Goal: Information Seeking & Learning: Learn about a topic

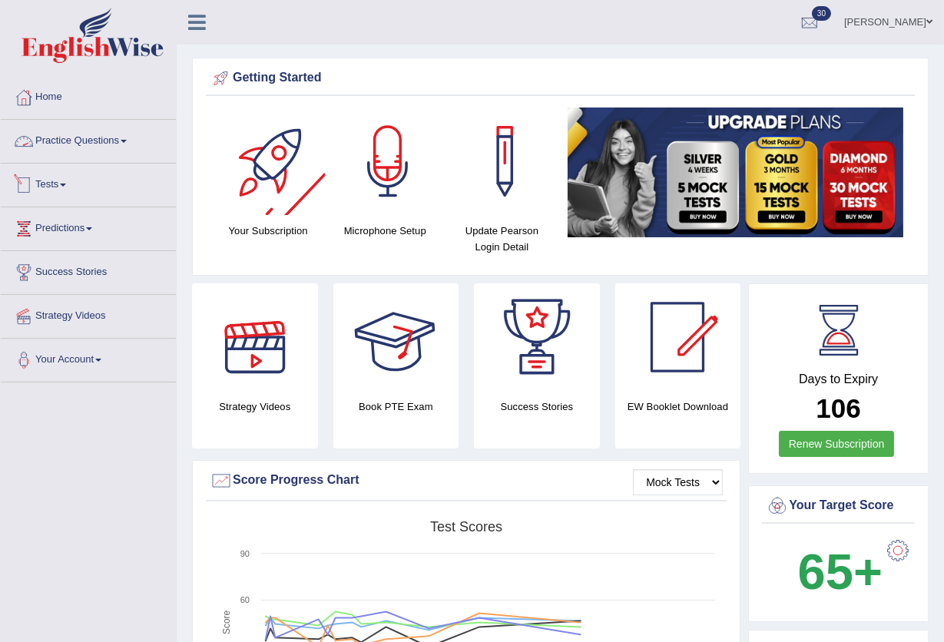
drag, startPoint x: 111, startPoint y: 140, endPoint x: 120, endPoint y: 141, distance: 8.5
click at [111, 140] on link "Practice Questions" at bounding box center [88, 139] width 175 height 38
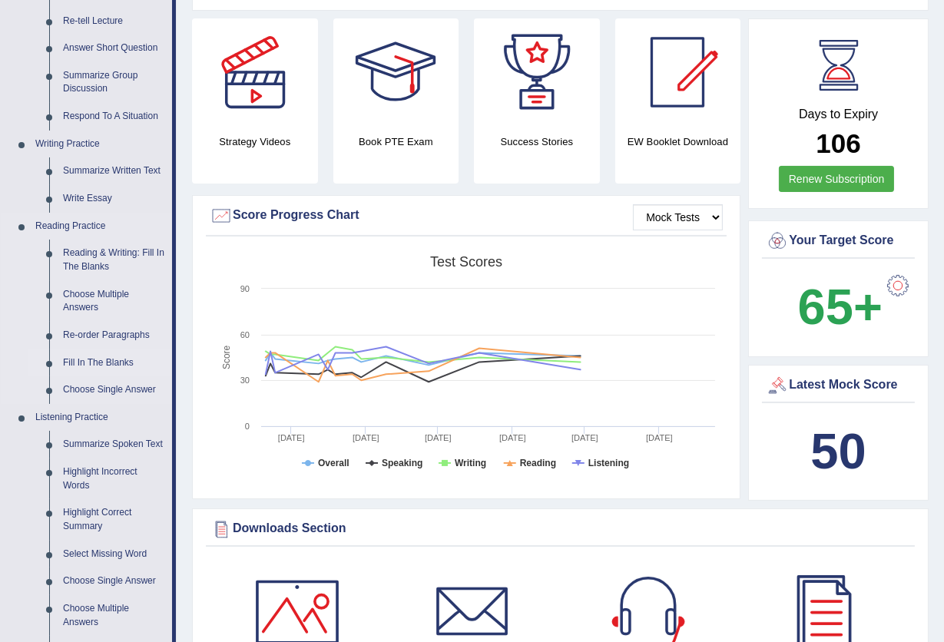
scroll to position [307, 0]
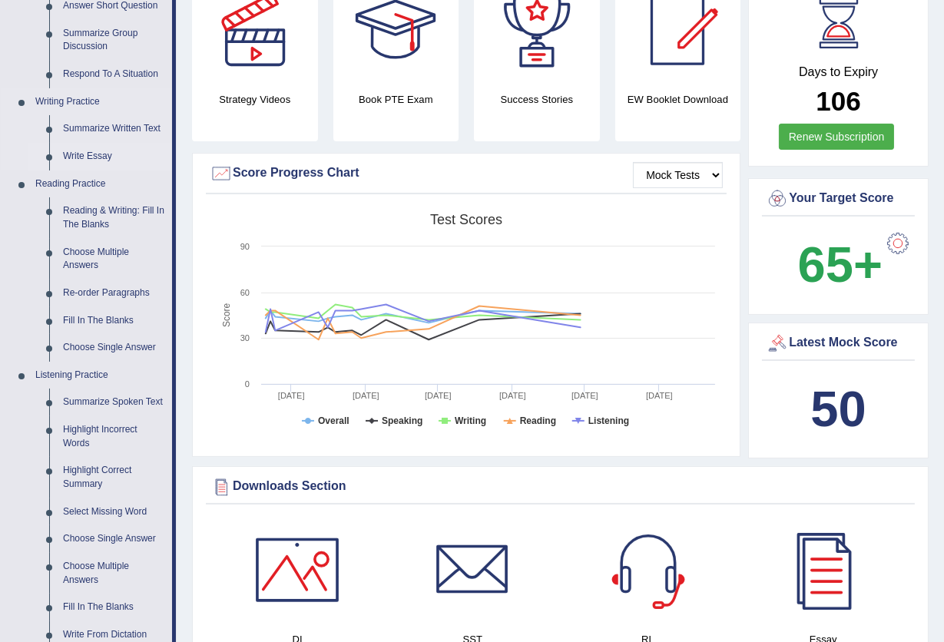
click at [93, 154] on link "Write Essay" at bounding box center [114, 157] width 116 height 28
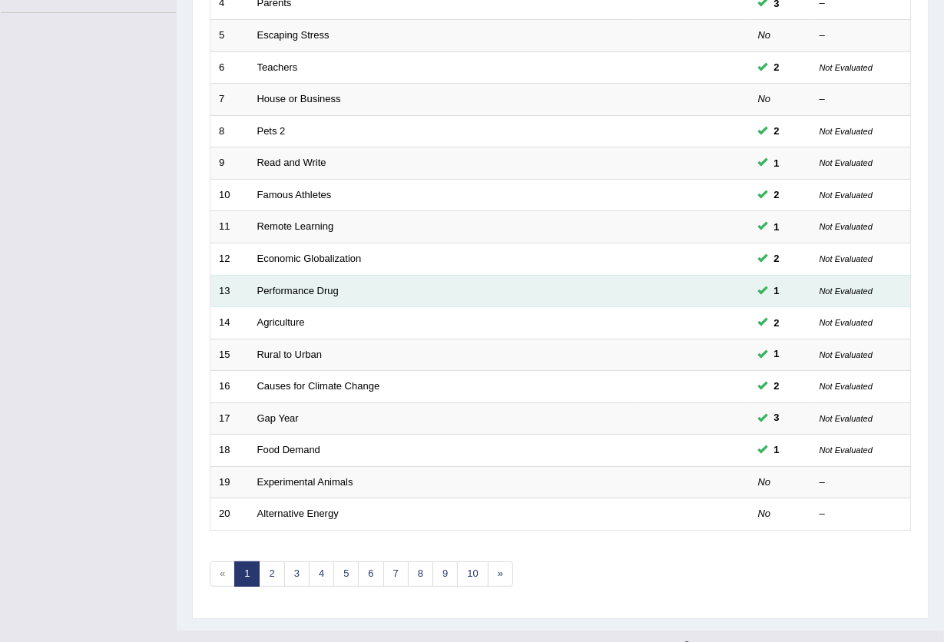
scroll to position [374, 0]
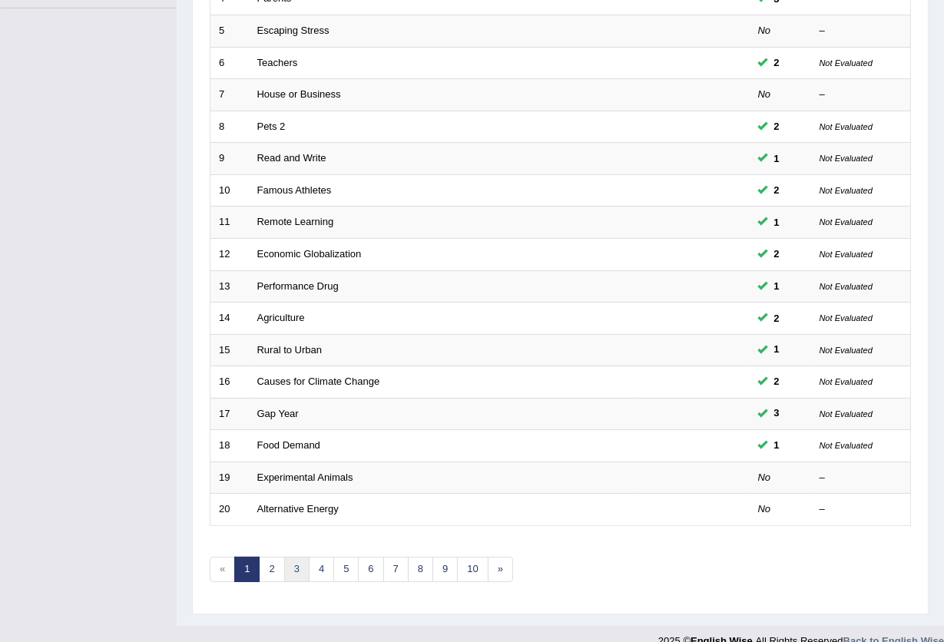
click at [303, 557] on link "3" at bounding box center [296, 569] width 25 height 25
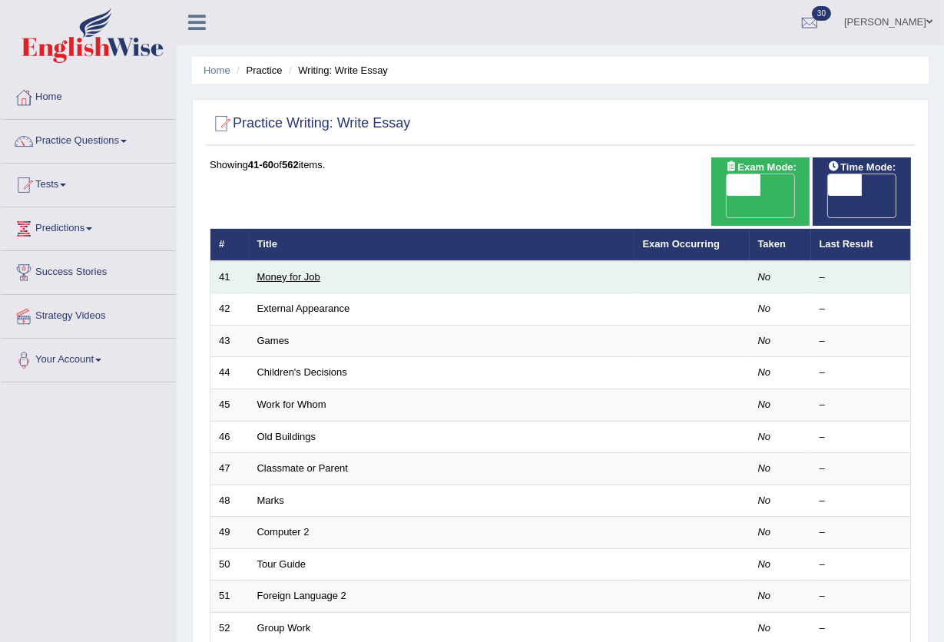
click at [297, 271] on link "Money for Job" at bounding box center [288, 277] width 63 height 12
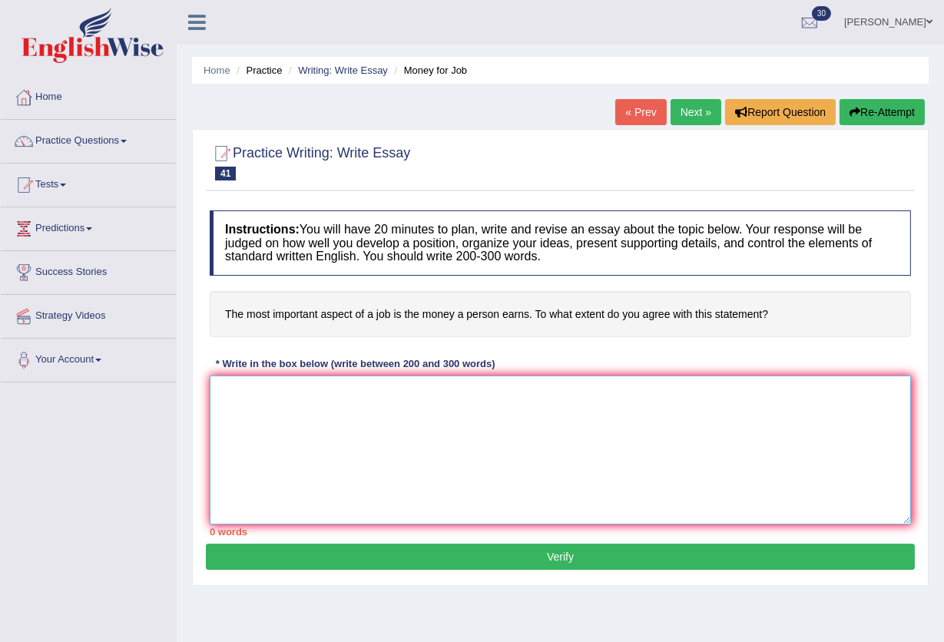
click at [281, 404] on textarea at bounding box center [560, 450] width 701 height 149
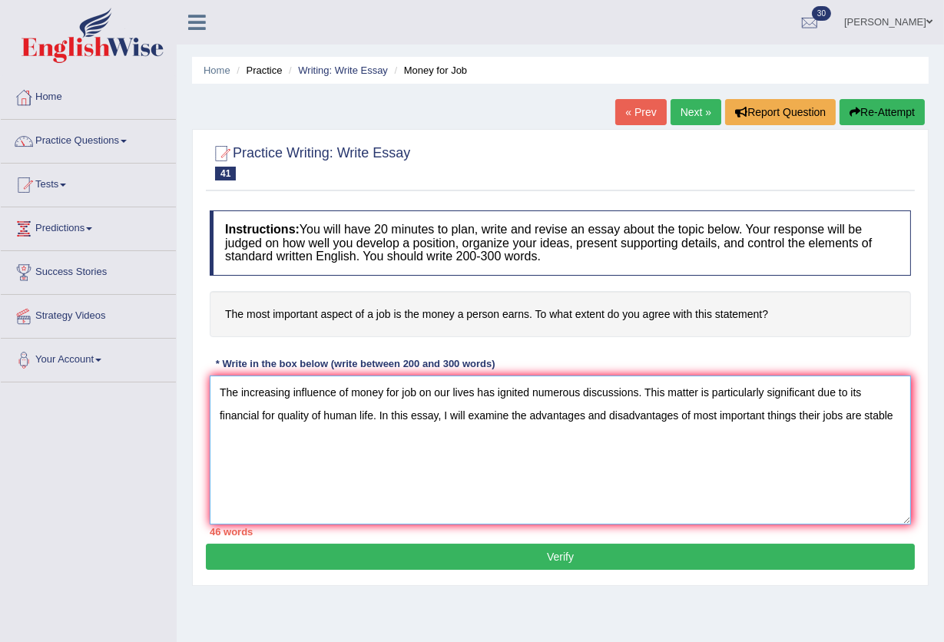
click at [873, 384] on textarea "The increasing influence of money for job on our lives has ignited numerous dis…" at bounding box center [560, 450] width 701 height 149
click at [275, 444] on textarea "The increasing influence of money for job on our lives has ignited numerous dis…" at bounding box center [560, 450] width 701 height 149
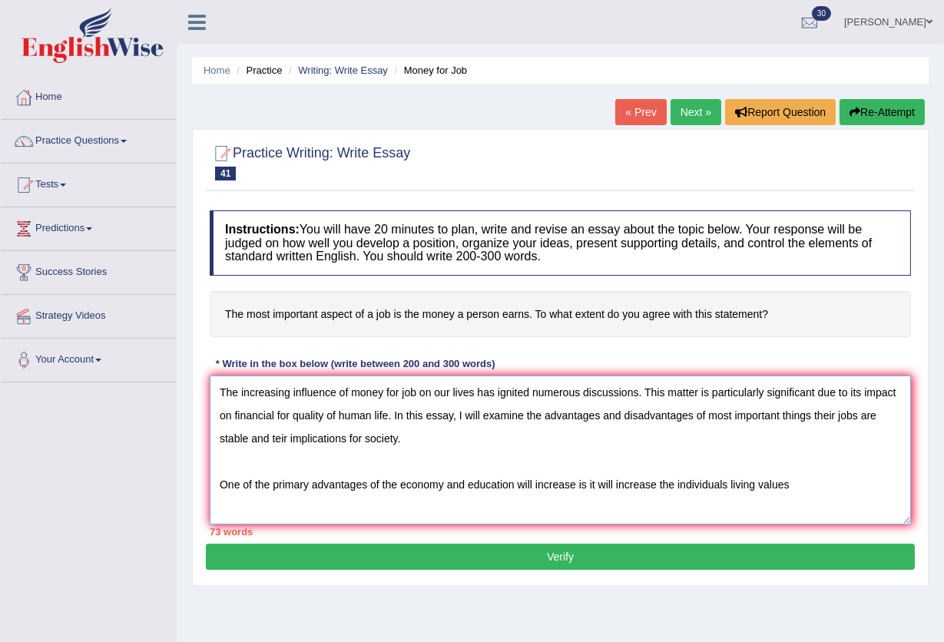
click at [727, 485] on textarea "The increasing influence of money for job on our lives has ignited numerous dis…" at bounding box center [560, 450] width 701 height 149
click at [794, 485] on textarea "The increasing influence of money for job on our lives has ignited numerous dis…" at bounding box center [560, 450] width 701 height 149
click at [735, 509] on textarea "The increasing influence of money for job on our lives has ignited numerous dis…" at bounding box center [560, 450] width 701 height 149
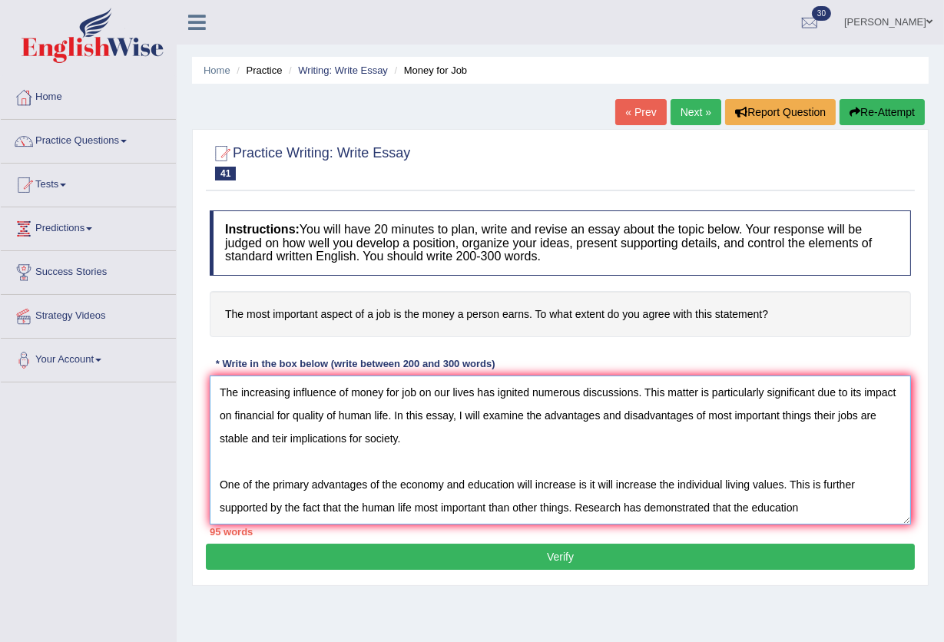
click at [810, 520] on textarea "The increasing influence of money for job on our lives has ignited numerous dis…" at bounding box center [560, 450] width 701 height 149
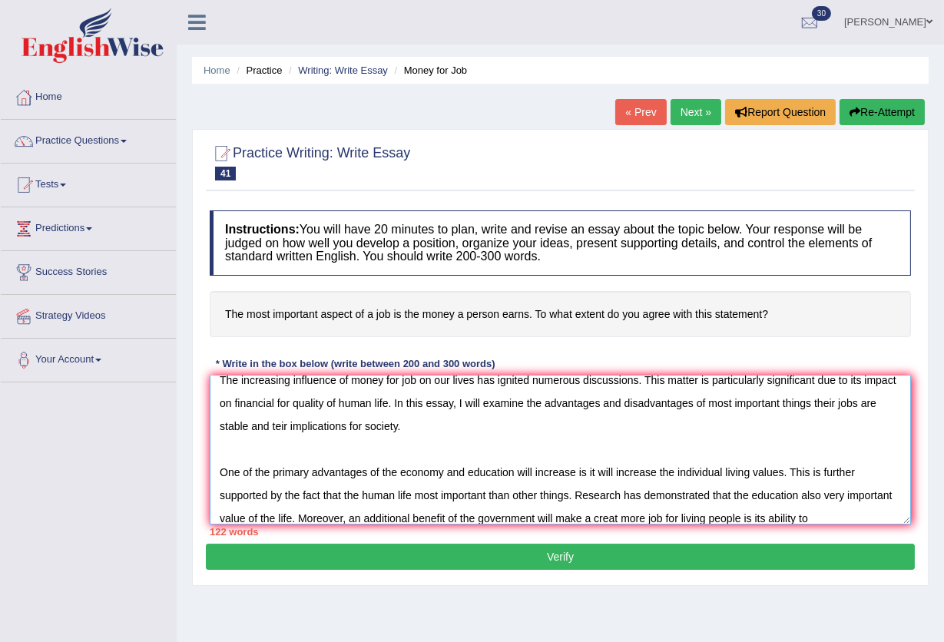
click at [714, 519] on textarea "The increasing influence of money for job on our lives has ignited numerous dis…" at bounding box center [560, 450] width 701 height 149
click at [886, 519] on textarea "The increasing influence of money for job on our lives has ignited numerous dis…" at bounding box center [560, 450] width 701 height 149
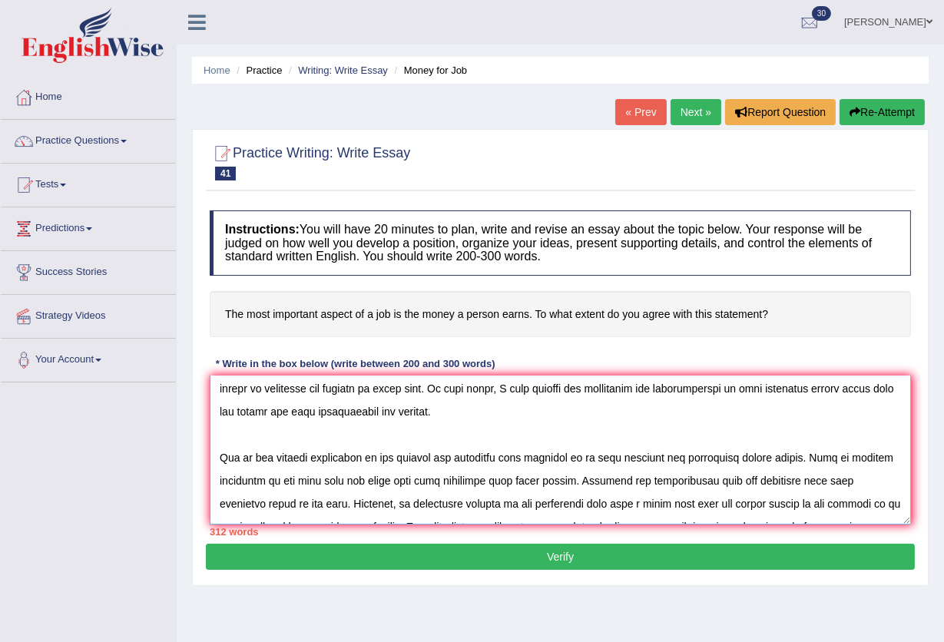
scroll to position [102, 0]
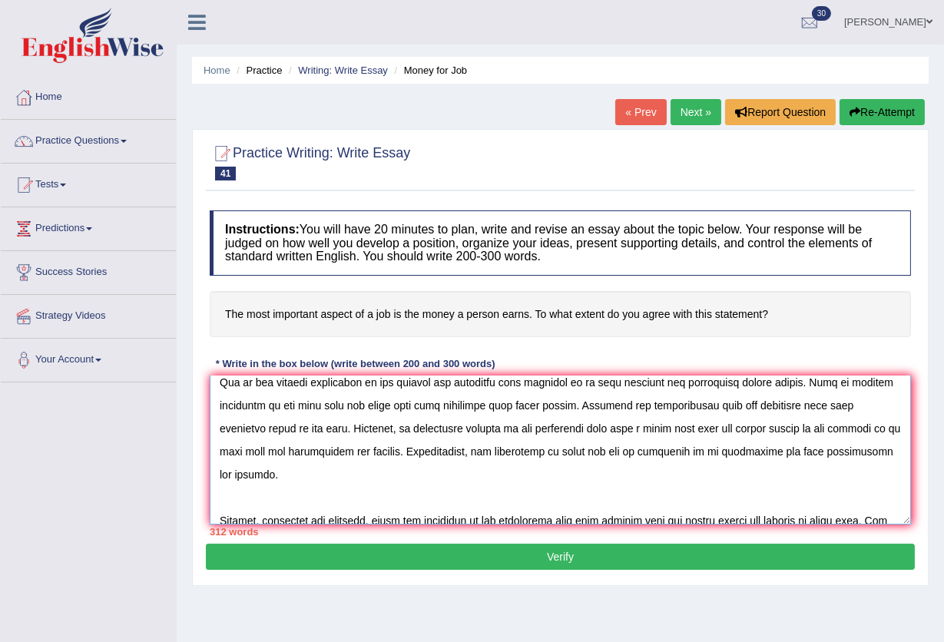
click at [793, 430] on textarea at bounding box center [560, 450] width 701 height 149
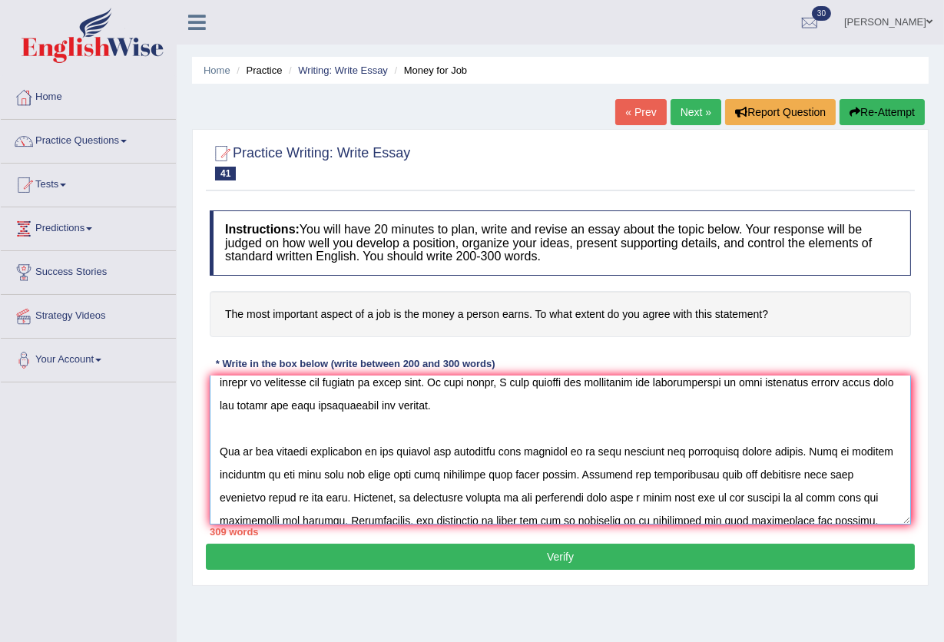
scroll to position [0, 0]
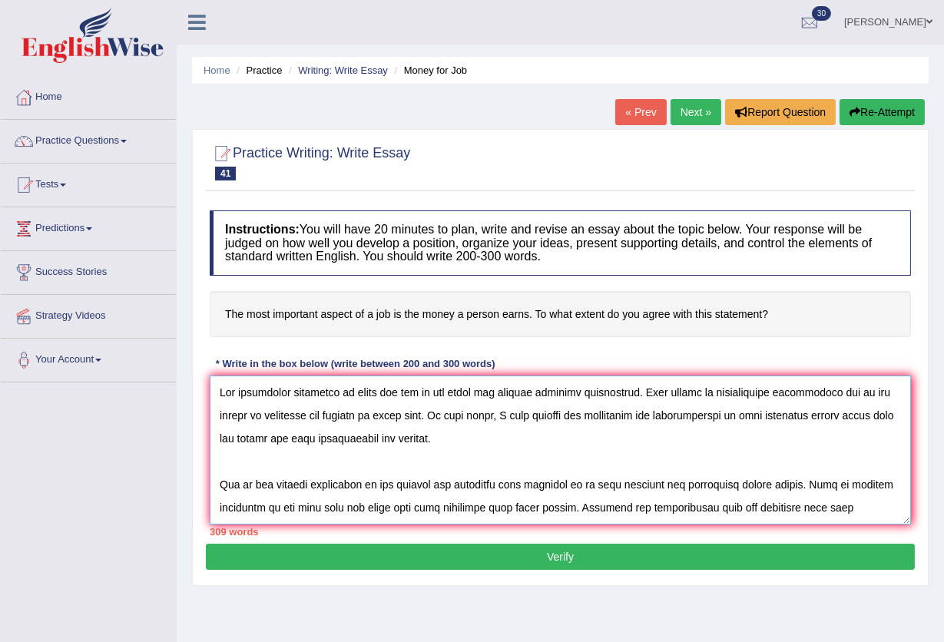
click at [587, 486] on textarea at bounding box center [560, 450] width 701 height 149
click at [613, 446] on textarea at bounding box center [560, 450] width 701 height 149
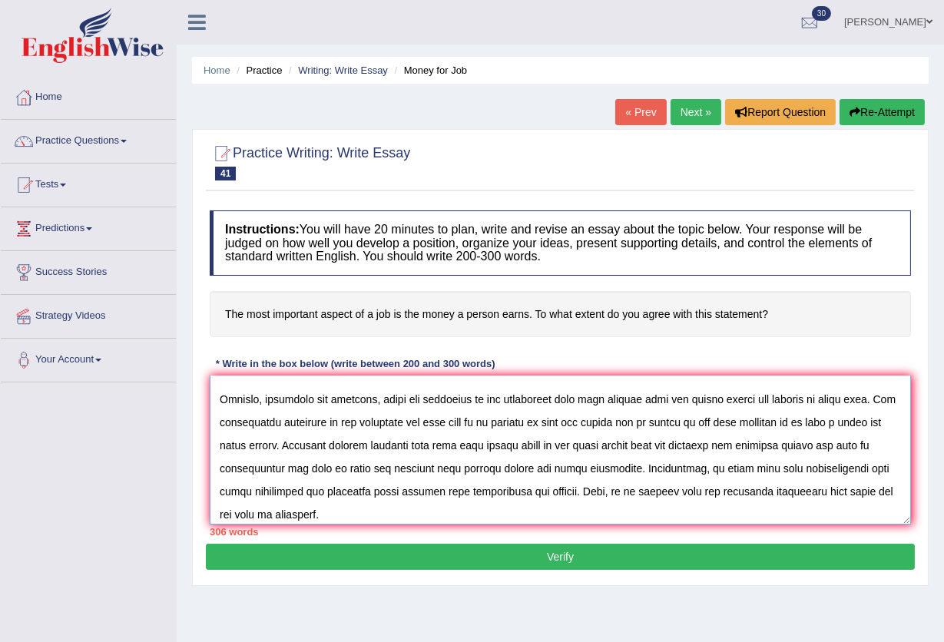
scroll to position [204, 0]
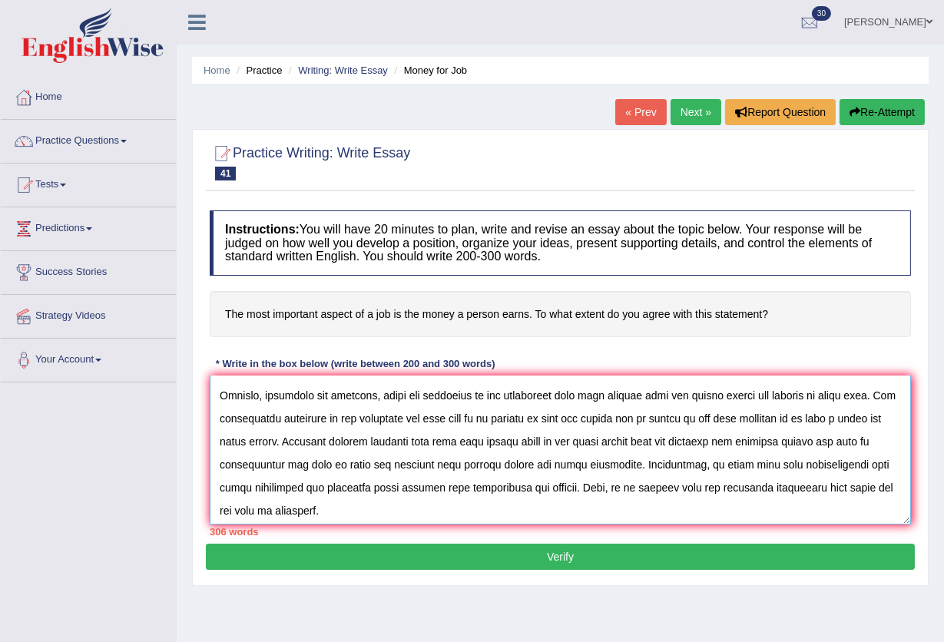
click at [696, 441] on textarea at bounding box center [560, 450] width 701 height 149
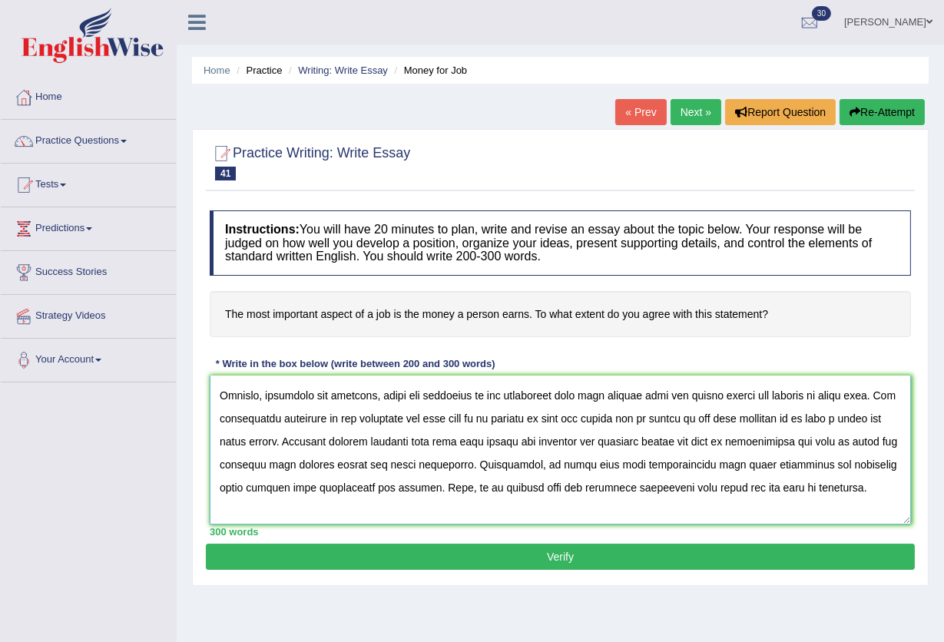
type textarea "The increasing influence of money for job on our lives has ignited numerous dis…"
click at [566, 555] on button "Verify" at bounding box center [560, 557] width 709 height 26
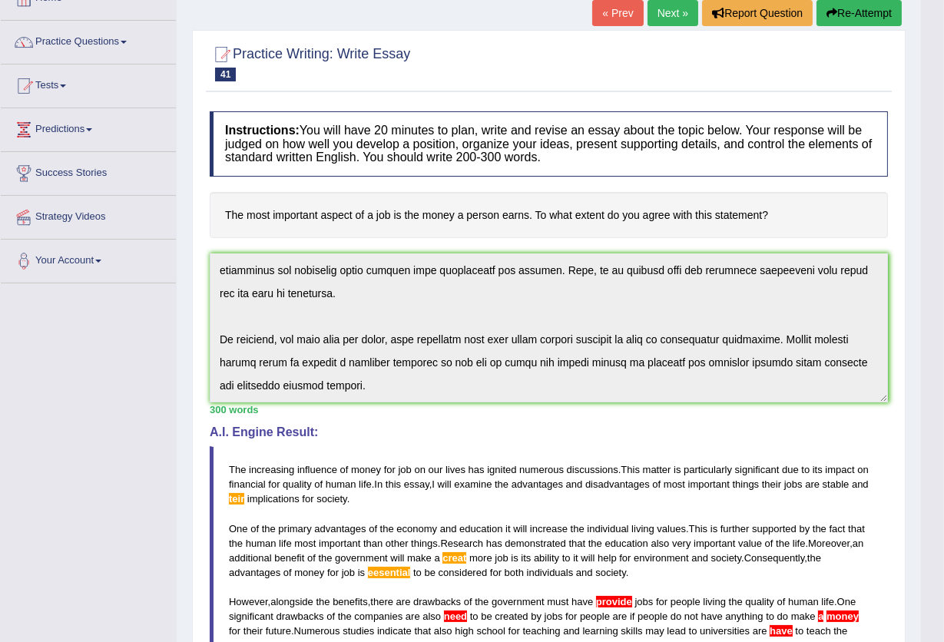
scroll to position [0, 0]
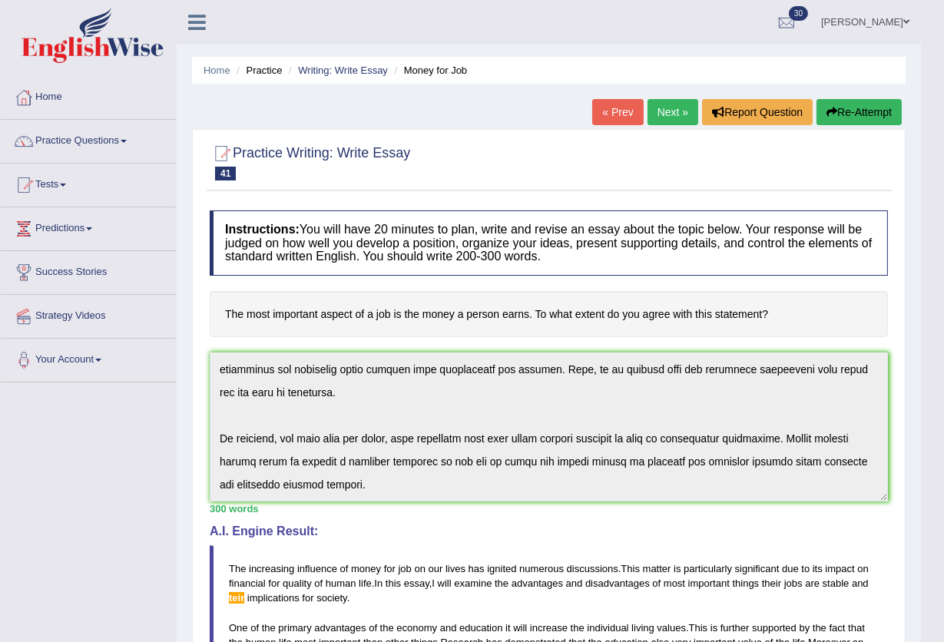
click at [867, 111] on button "Re-Attempt" at bounding box center [859, 112] width 85 height 26
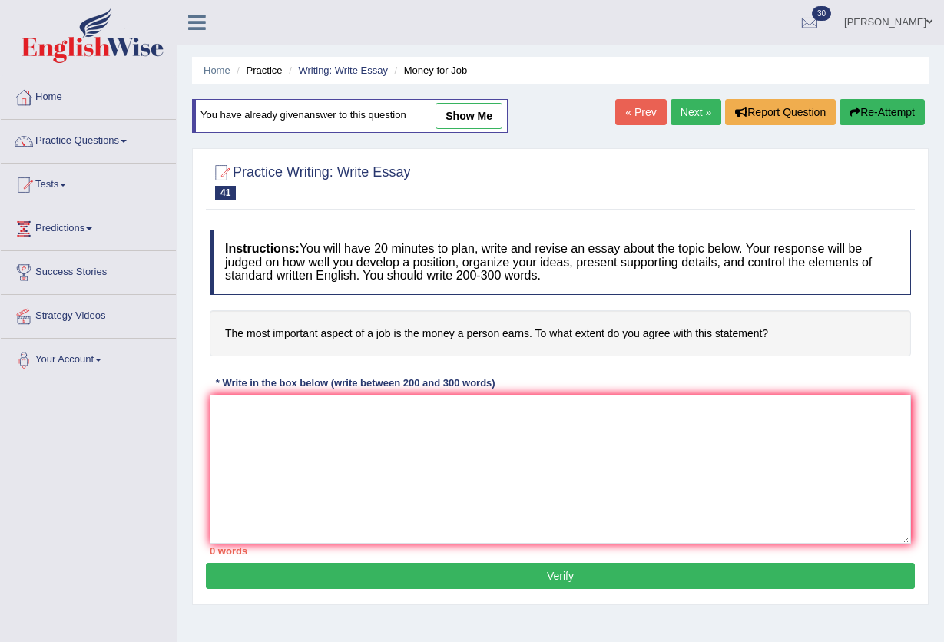
click at [259, 395] on textarea at bounding box center [560, 469] width 701 height 149
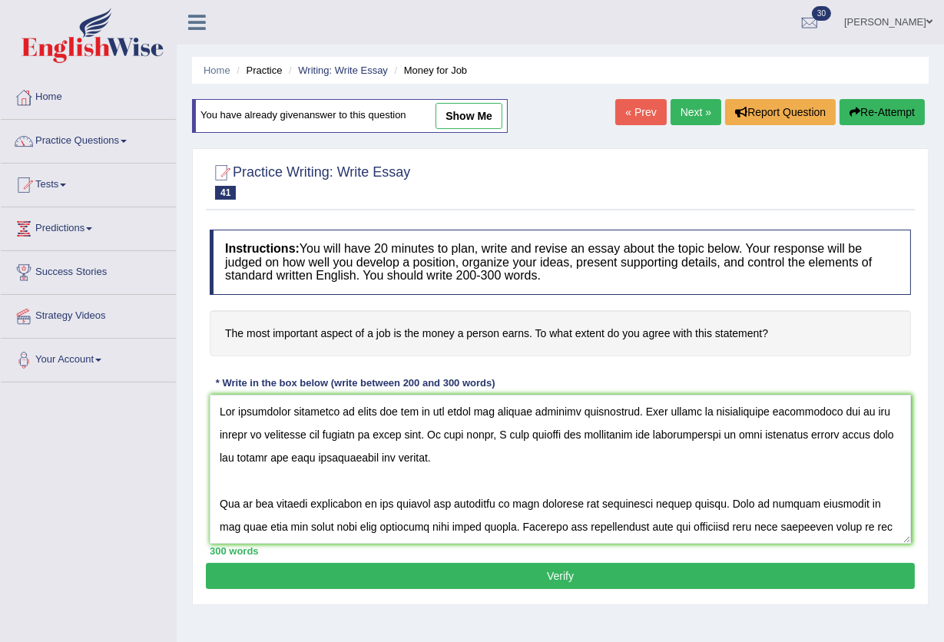
click at [316, 459] on textarea at bounding box center [560, 469] width 701 height 149
click at [522, 453] on textarea at bounding box center [560, 469] width 701 height 149
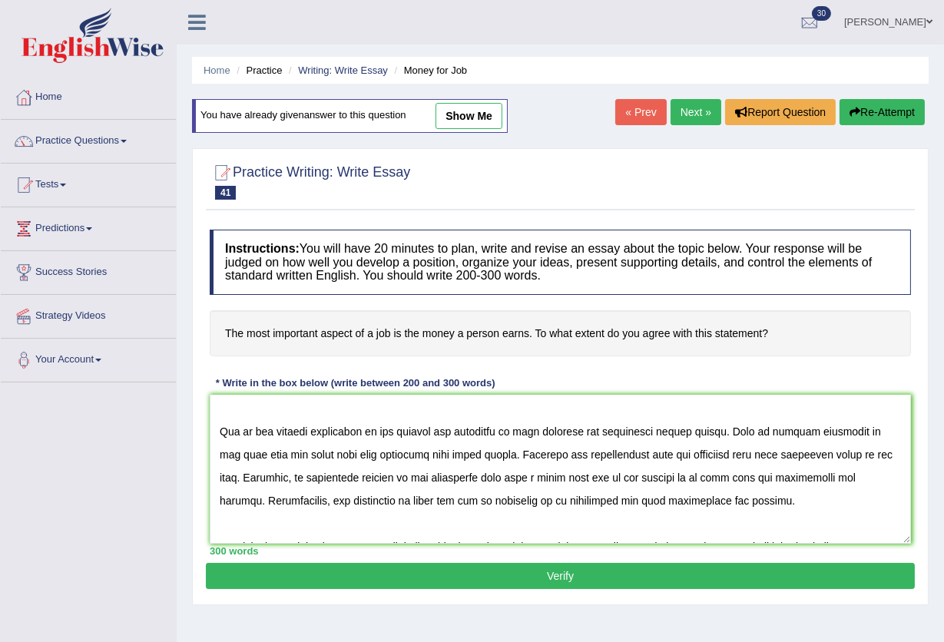
scroll to position [102, 0]
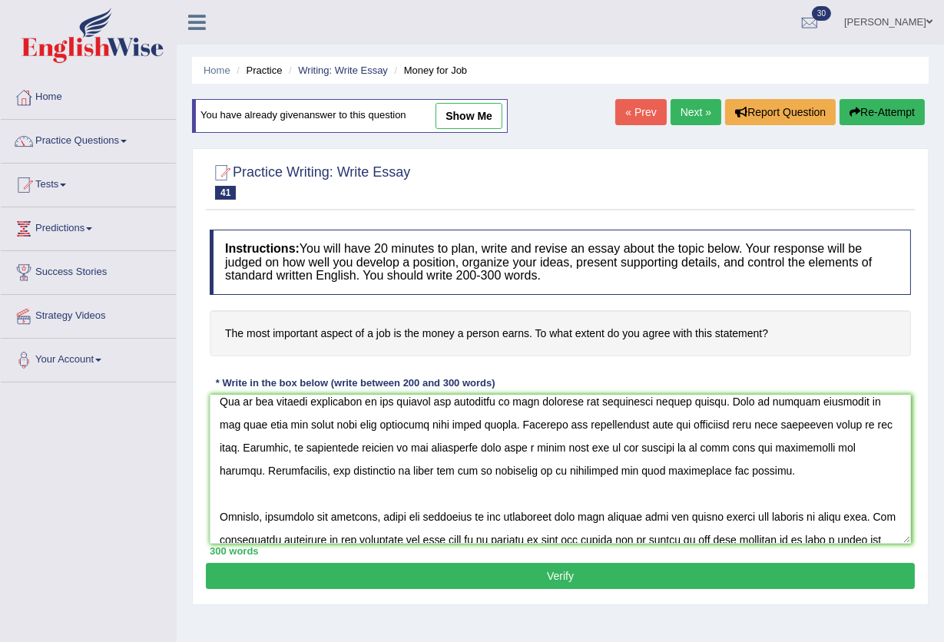
click at [537, 452] on textarea at bounding box center [560, 469] width 701 height 149
click at [539, 452] on textarea at bounding box center [560, 469] width 701 height 149
click at [468, 467] on textarea at bounding box center [560, 469] width 701 height 149
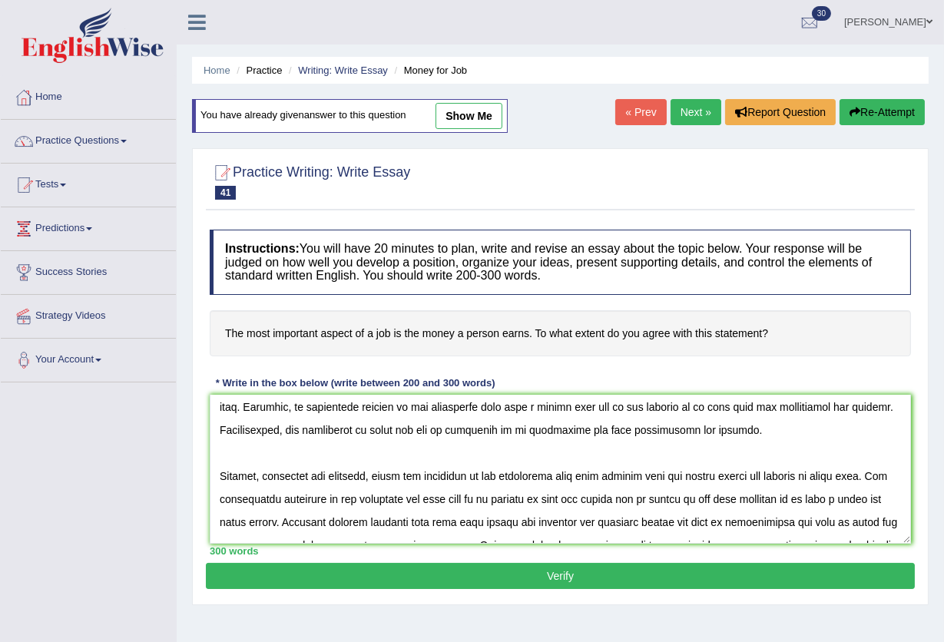
scroll to position [204, 0]
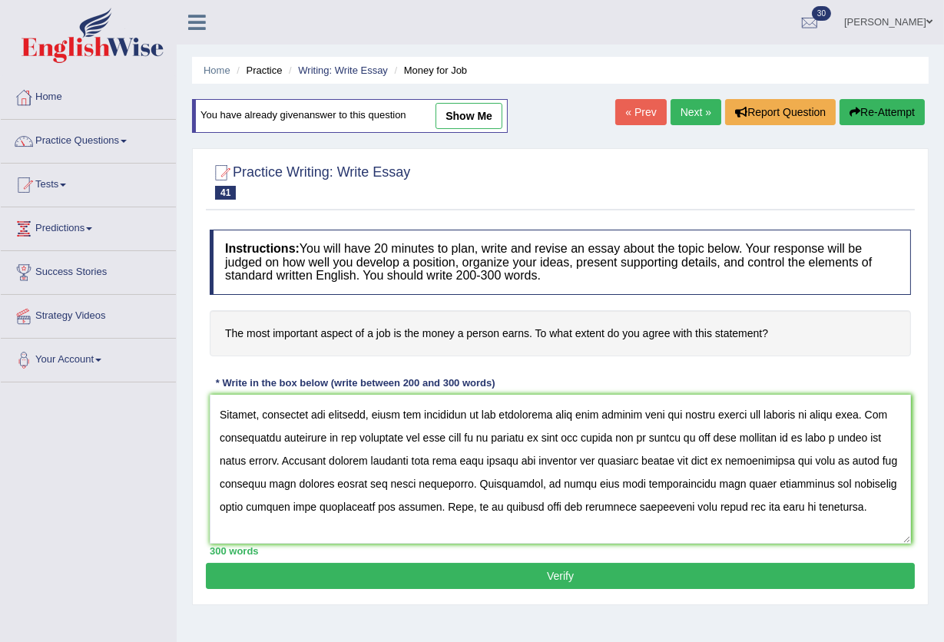
click at [496, 436] on textarea at bounding box center [560, 469] width 701 height 149
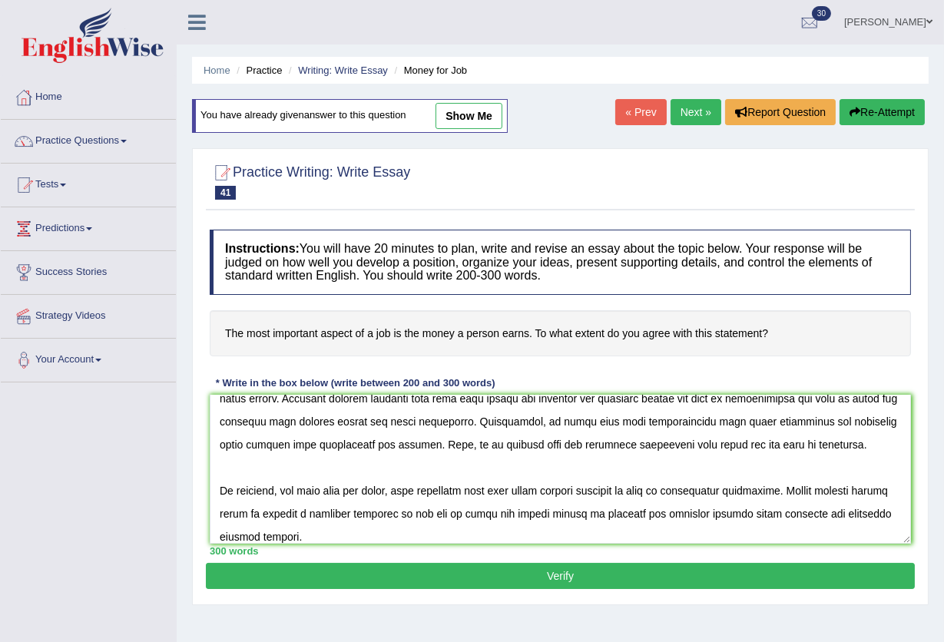
scroll to position [300, 0]
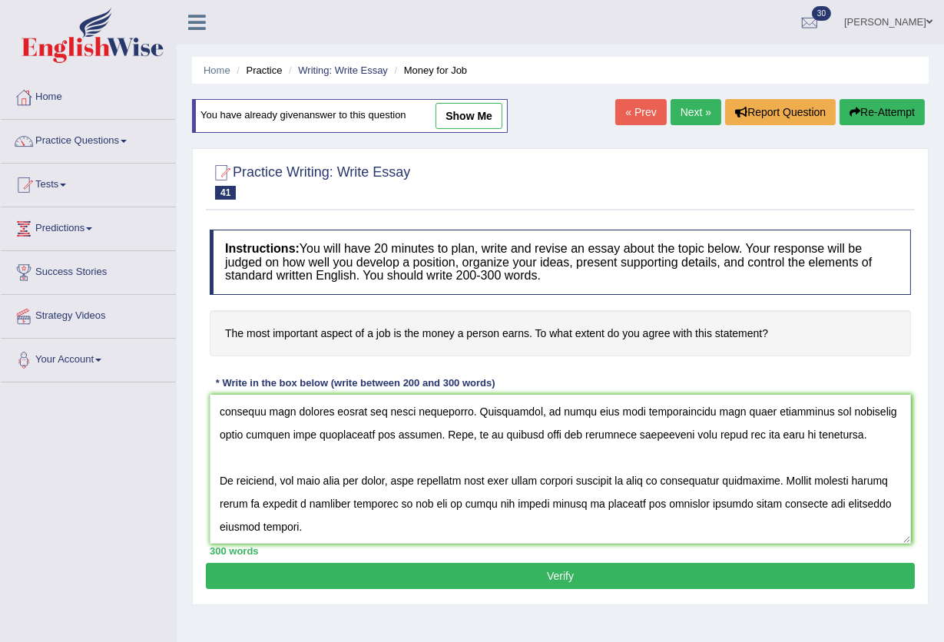
click at [392, 479] on textarea at bounding box center [560, 469] width 701 height 149
click at [482, 485] on textarea at bounding box center [560, 469] width 701 height 149
click at [502, 480] on textarea at bounding box center [560, 469] width 701 height 149
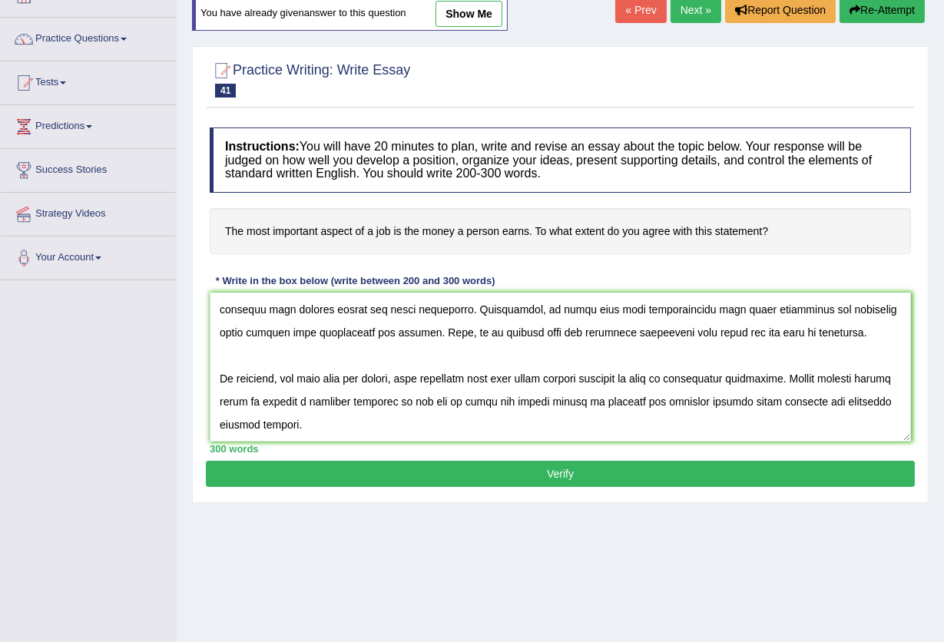
click at [661, 400] on textarea at bounding box center [560, 367] width 701 height 149
click at [384, 429] on textarea at bounding box center [560, 367] width 701 height 149
type textarea "The increasing influence of money for job on our lives has ignited numerous dis…"
click at [638, 472] on button "Verify" at bounding box center [560, 474] width 709 height 26
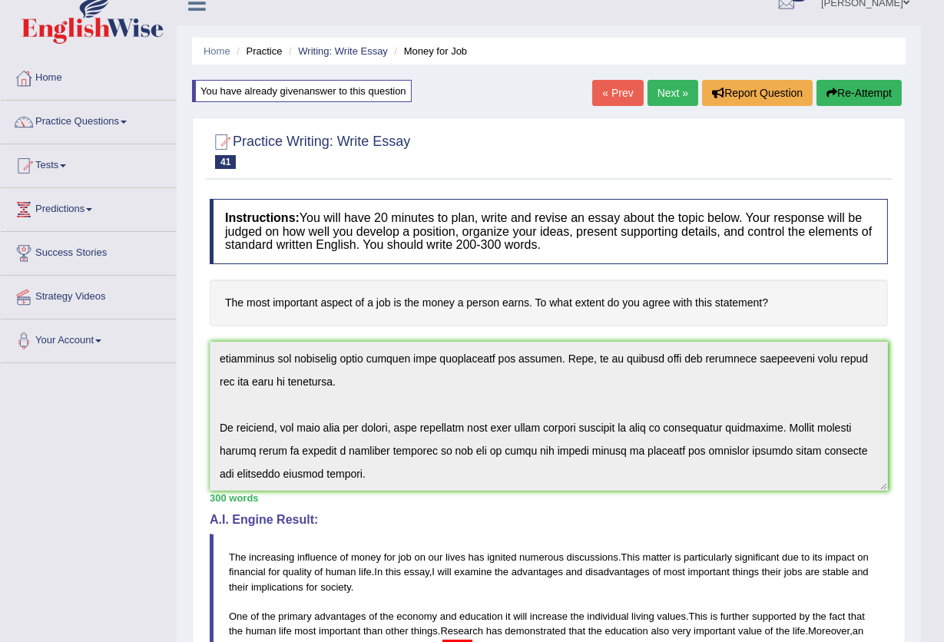
scroll to position [0, 0]
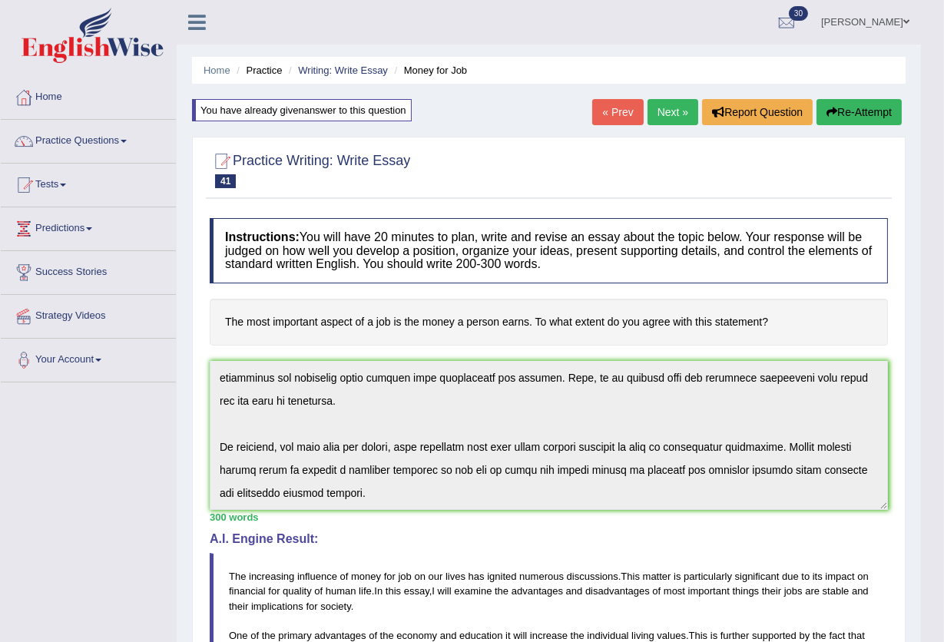
click at [866, 110] on button "Re-Attempt" at bounding box center [859, 112] width 85 height 26
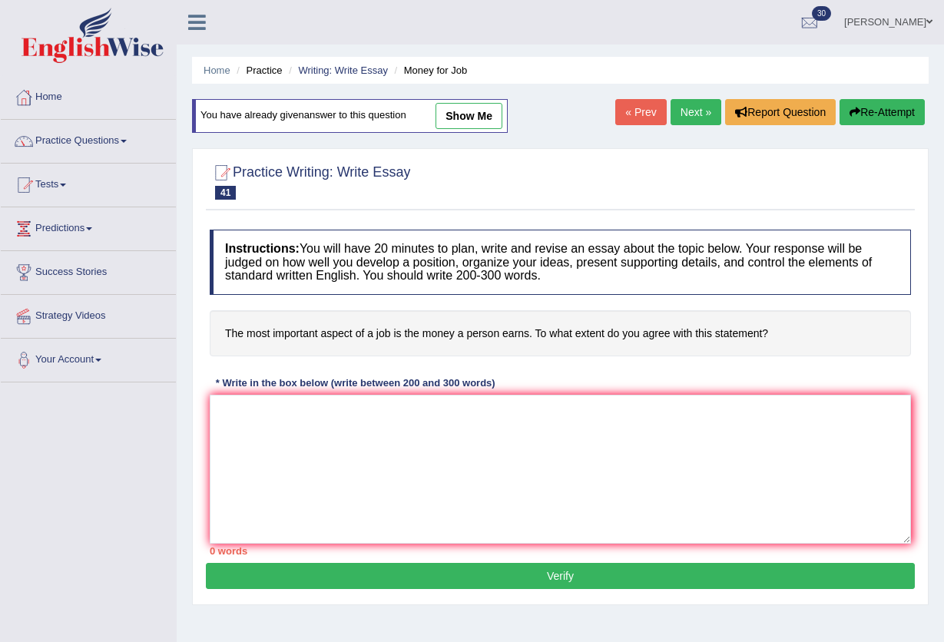
click at [278, 395] on textarea at bounding box center [560, 469] width 701 height 149
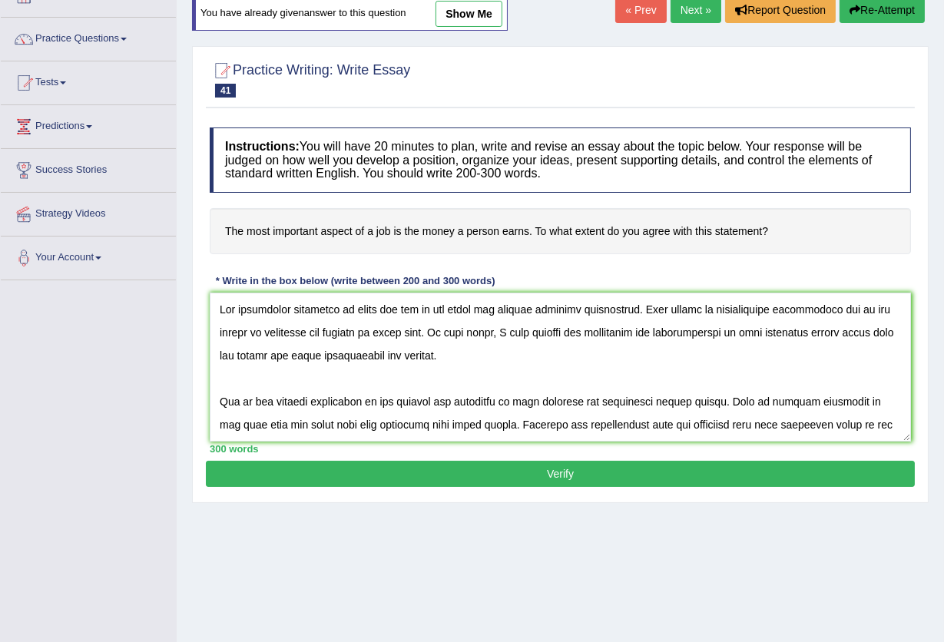
scroll to position [102, 0]
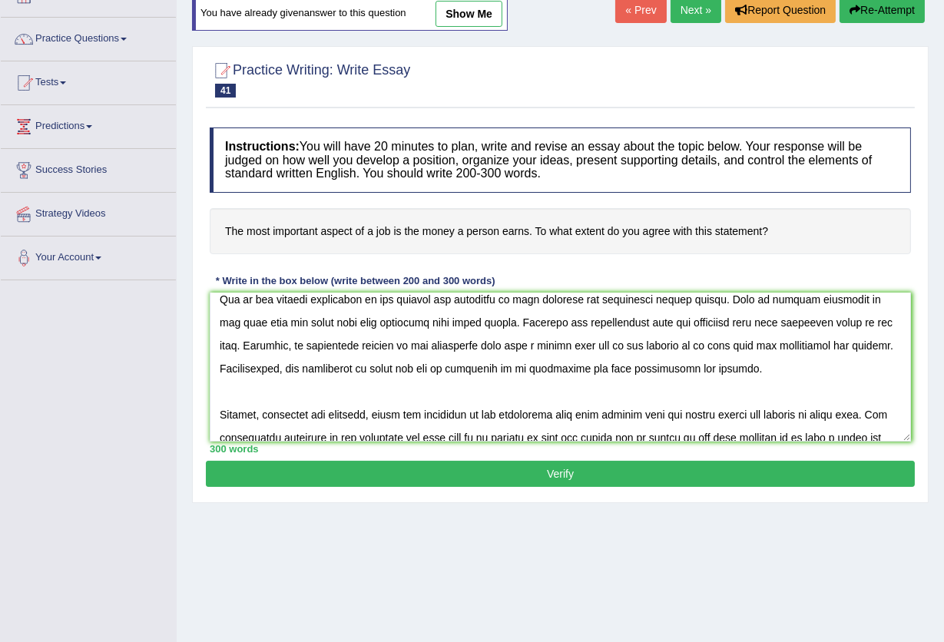
click at [544, 345] on textarea at bounding box center [560, 367] width 701 height 149
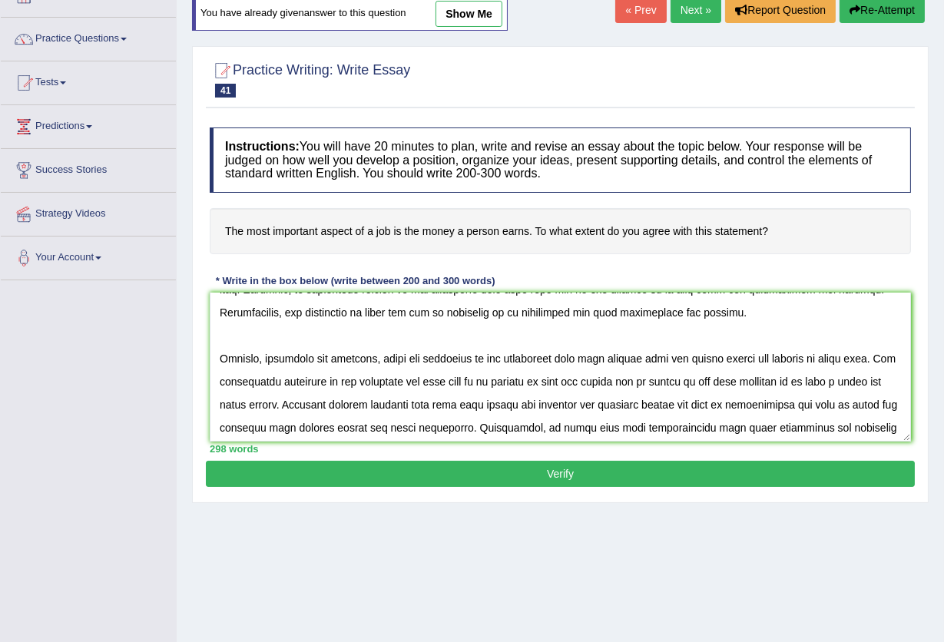
scroll to position [204, 0]
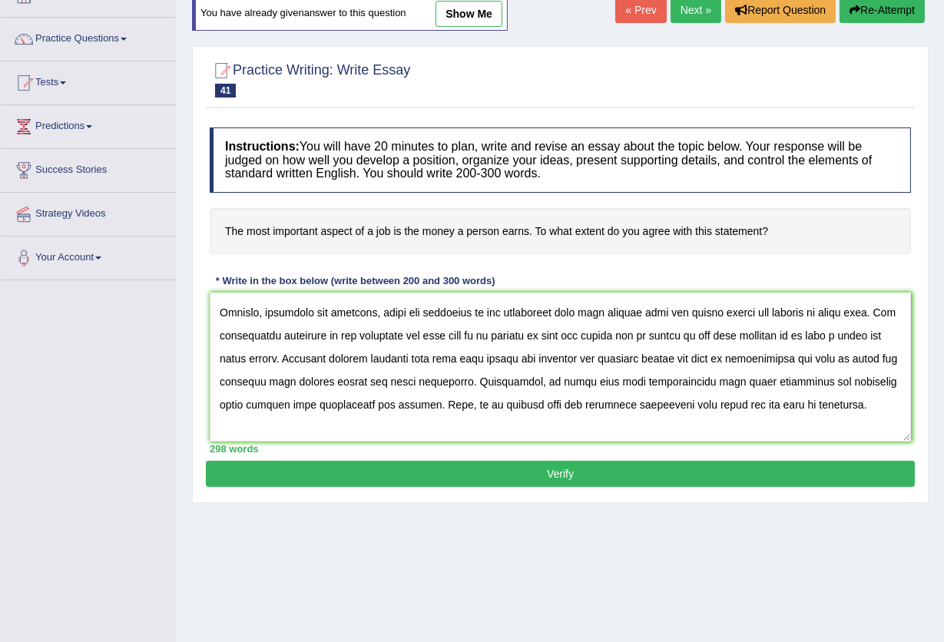
click at [615, 314] on textarea at bounding box center [560, 367] width 701 height 149
click at [476, 334] on textarea at bounding box center [560, 367] width 701 height 149
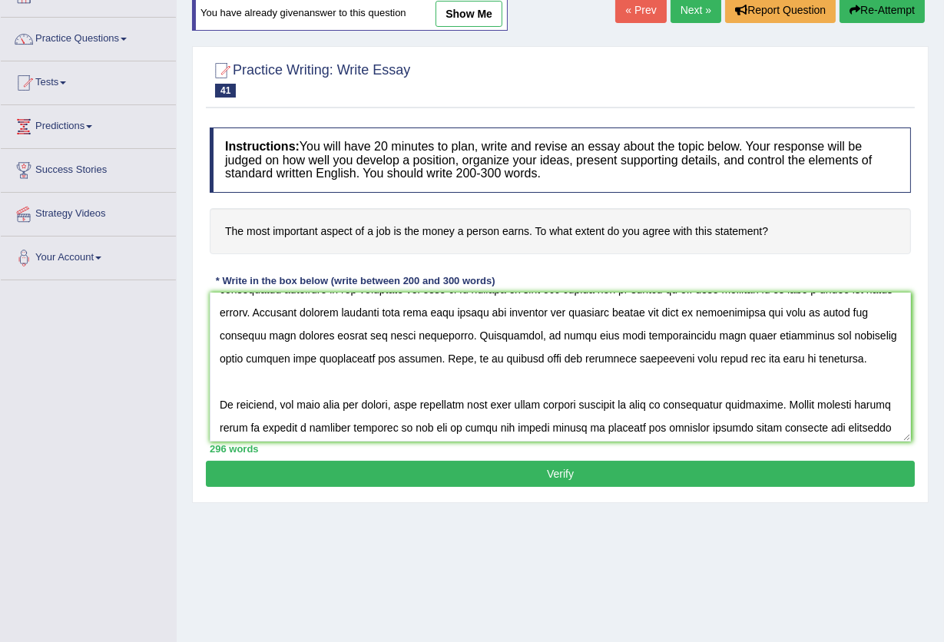
scroll to position [277, 0]
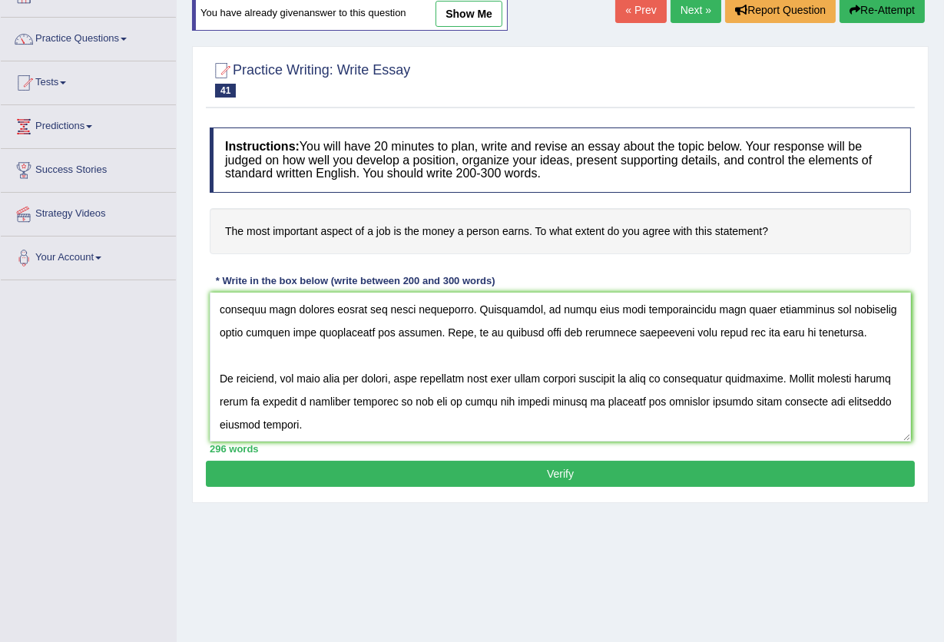
click at [399, 378] on textarea at bounding box center [560, 367] width 701 height 149
click at [372, 384] on textarea at bounding box center [560, 367] width 701 height 149
click at [367, 376] on textarea at bounding box center [560, 367] width 701 height 149
click at [368, 378] on textarea at bounding box center [560, 367] width 701 height 149
click at [281, 429] on textarea at bounding box center [560, 367] width 701 height 149
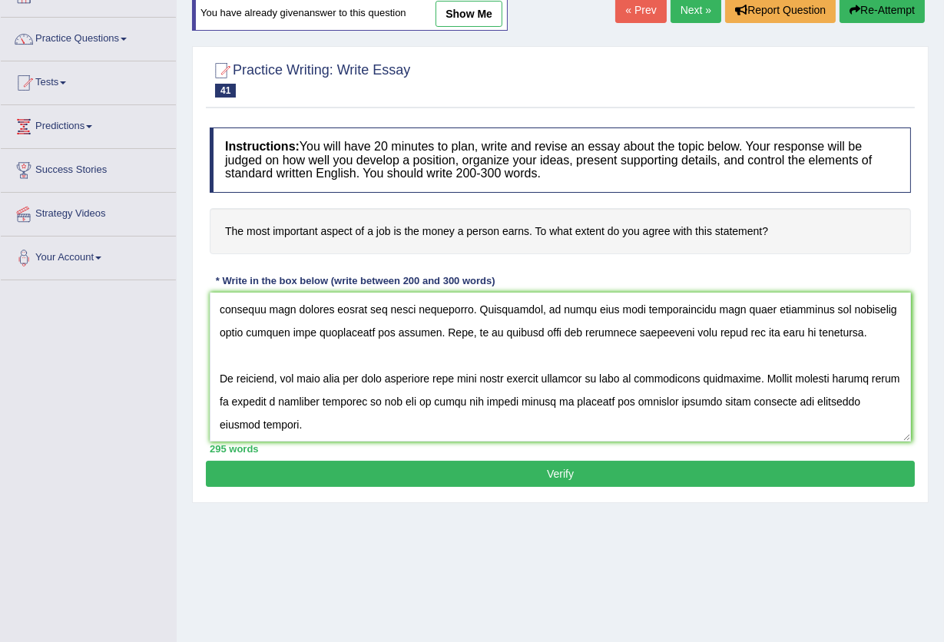
type textarea "The increasing influence of money for job on our lives has ignited numerous dis…"
click at [562, 469] on button "Verify" at bounding box center [560, 474] width 709 height 26
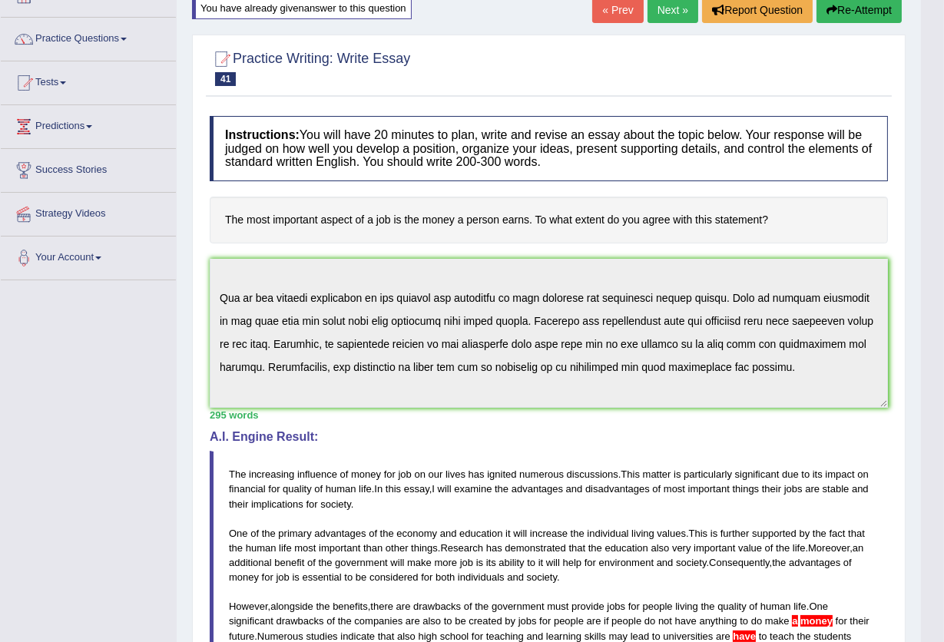
scroll to position [300, 0]
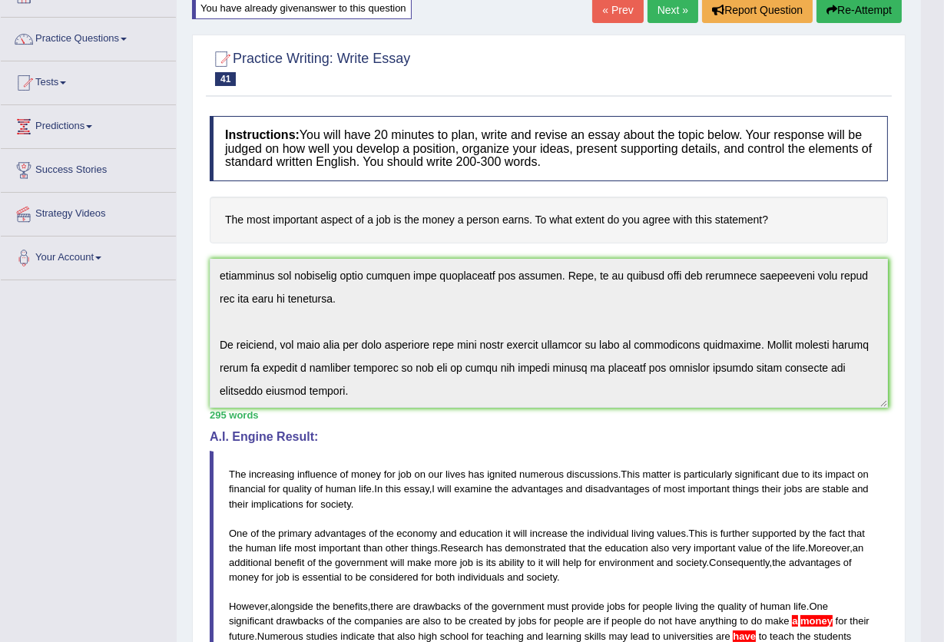
click at [800, 413] on div "Instructions: You will have 20 minutes to plan, write and revise an essay about…" at bounding box center [549, 494] width 686 height 772
click at [870, 7] on button "Re-Attempt" at bounding box center [859, 10] width 85 height 26
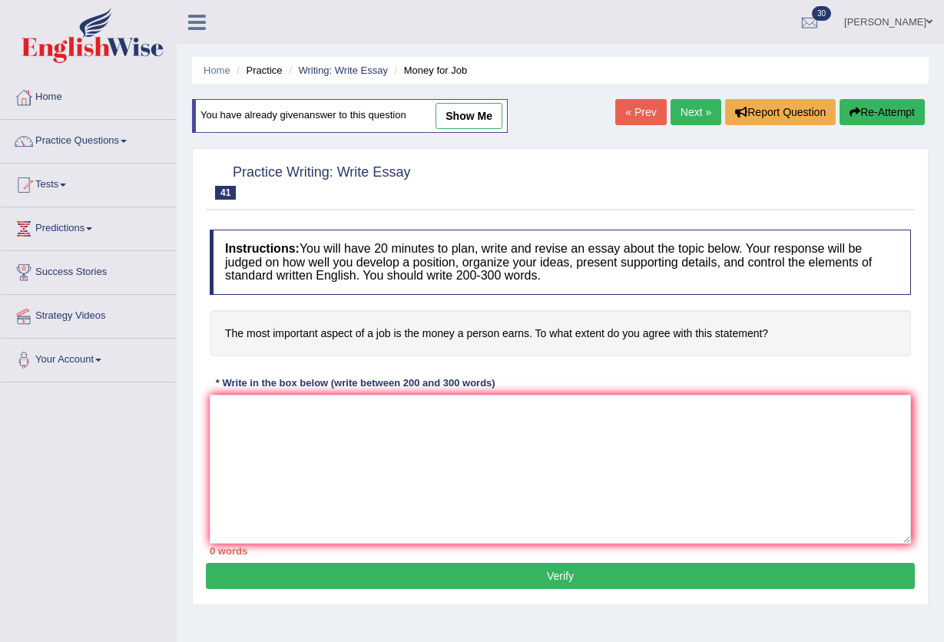
click at [296, 395] on textarea at bounding box center [560, 469] width 701 height 149
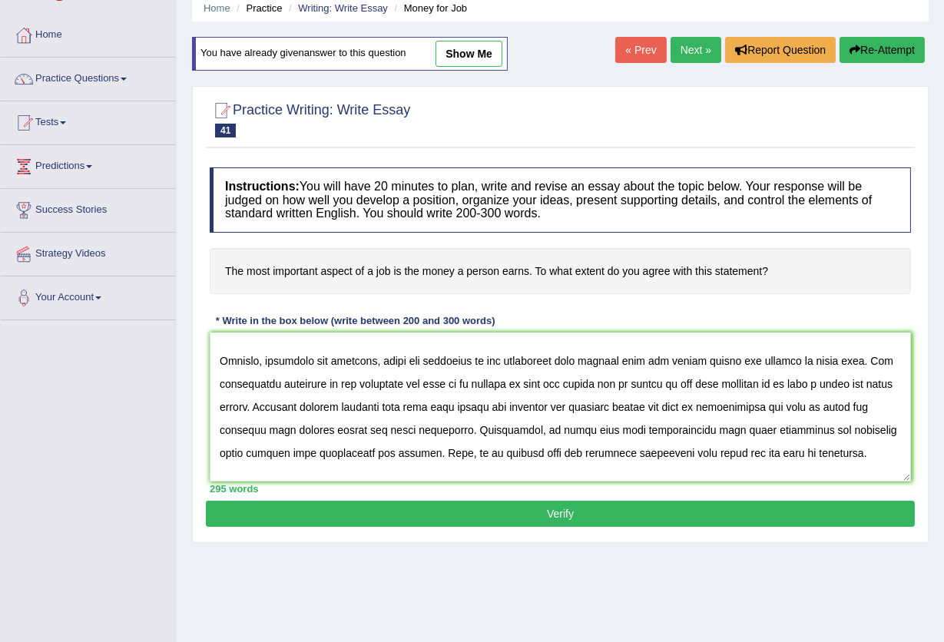
scroll to position [164, 0]
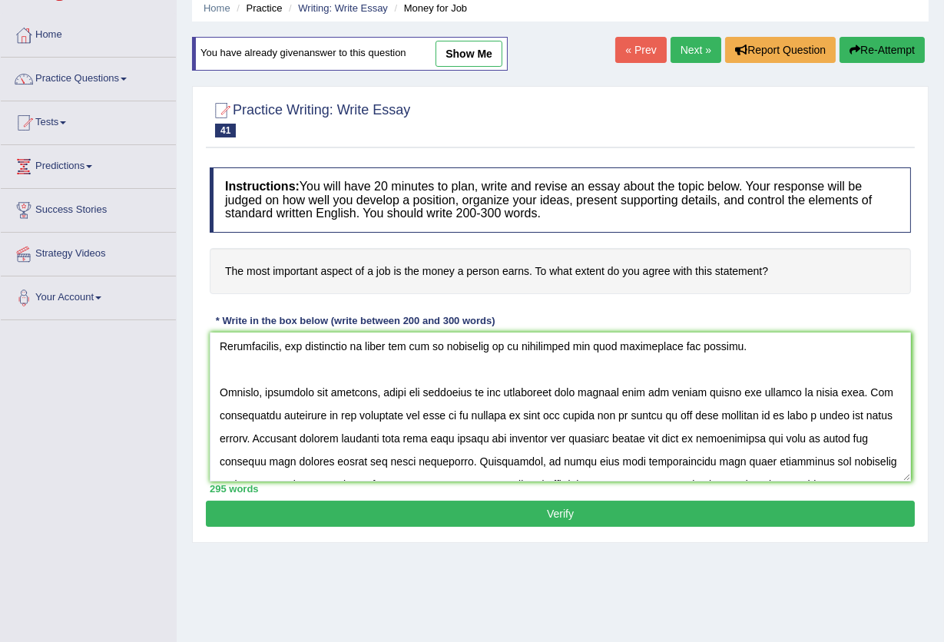
click at [866, 415] on textarea at bounding box center [560, 407] width 701 height 149
click at [786, 439] on textarea at bounding box center [560, 407] width 701 height 149
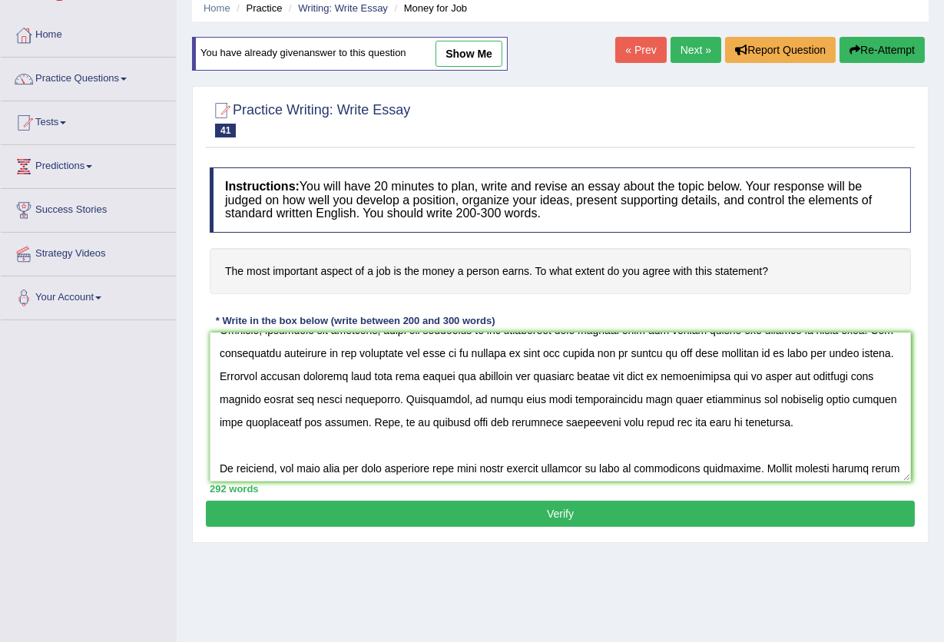
scroll to position [277, 0]
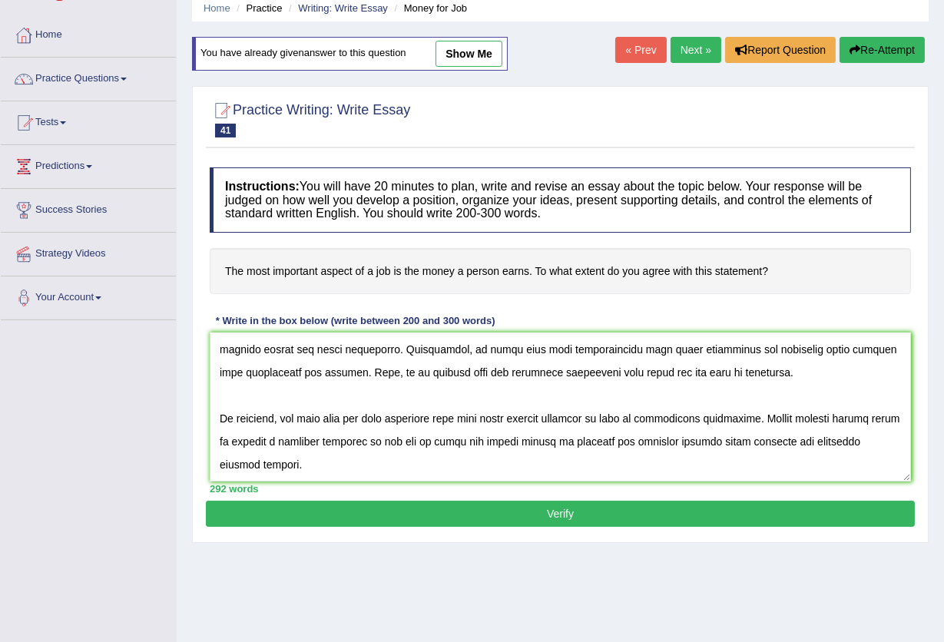
type textarea "The increasing influence of money for job on our lives has ignited numerous dis…"
click at [558, 521] on button "Verify" at bounding box center [560, 514] width 709 height 26
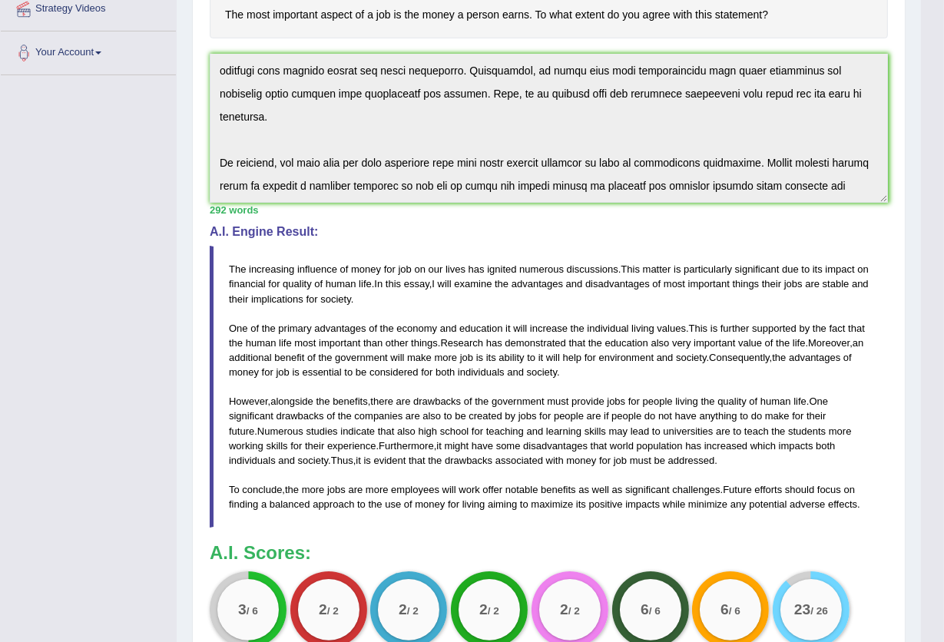
scroll to position [409, 0]
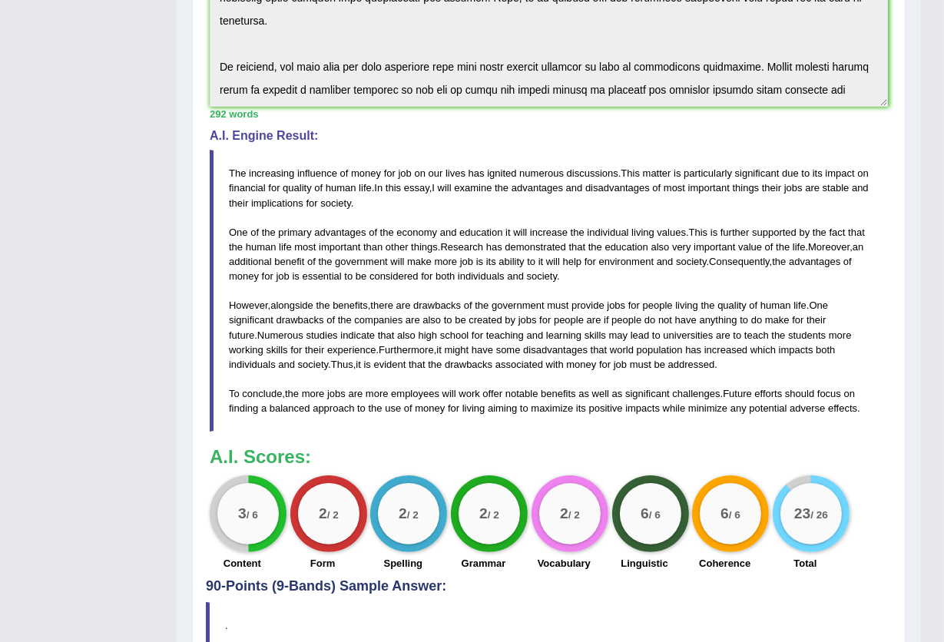
click at [466, 316] on blockquote "The increasing influence of money for job on our lives has ignited numerous dis…" at bounding box center [549, 291] width 678 height 282
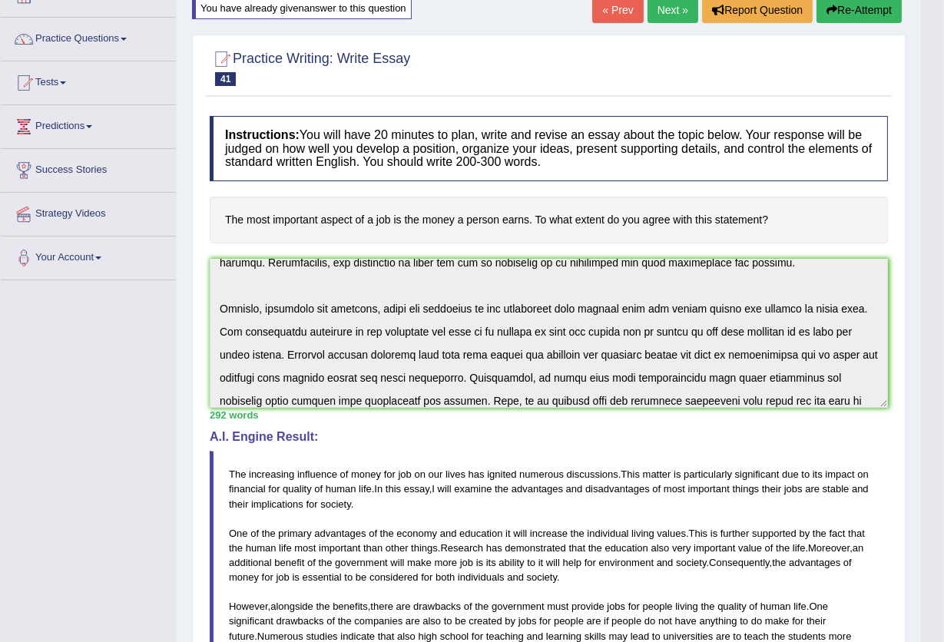
scroll to position [277, 0]
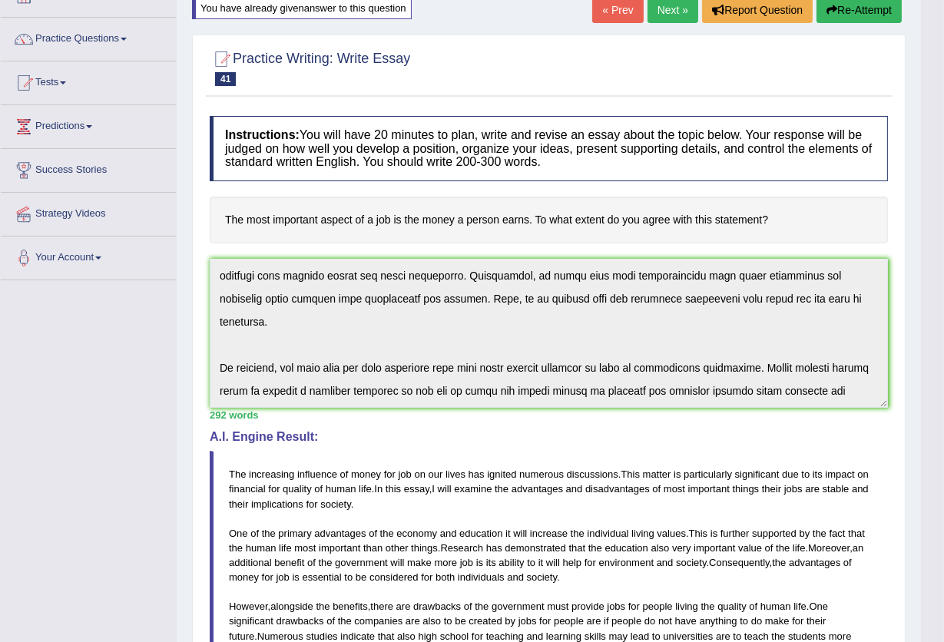
click at [847, 408] on div "Instructions: You will have 20 minutes to plan, write and revise an essay about…" at bounding box center [549, 494] width 686 height 772
click at [866, 5] on button "Re-Attempt" at bounding box center [859, 10] width 85 height 26
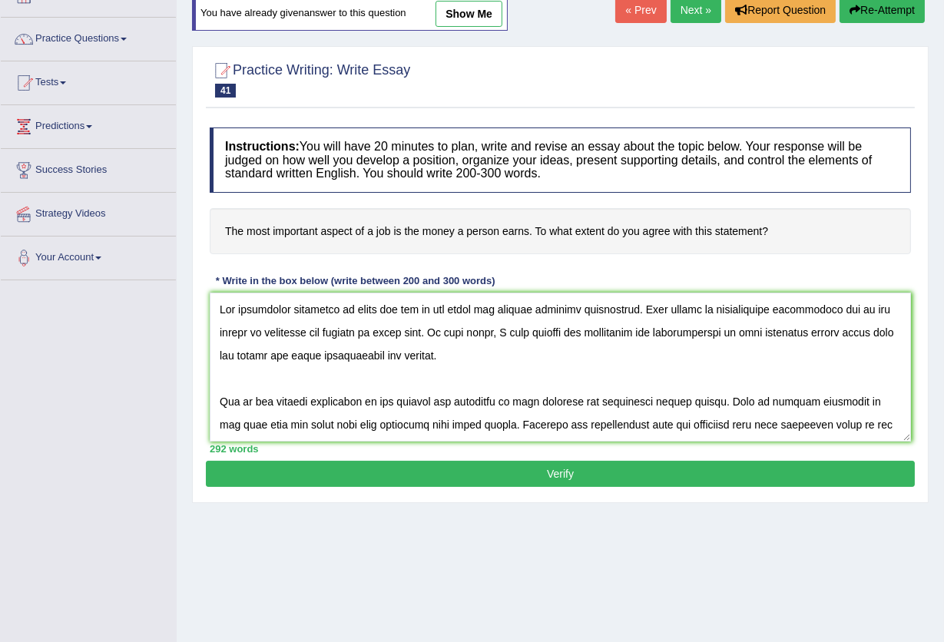
click at [441, 406] on textarea at bounding box center [560, 367] width 701 height 149
click at [541, 399] on textarea at bounding box center [560, 367] width 701 height 149
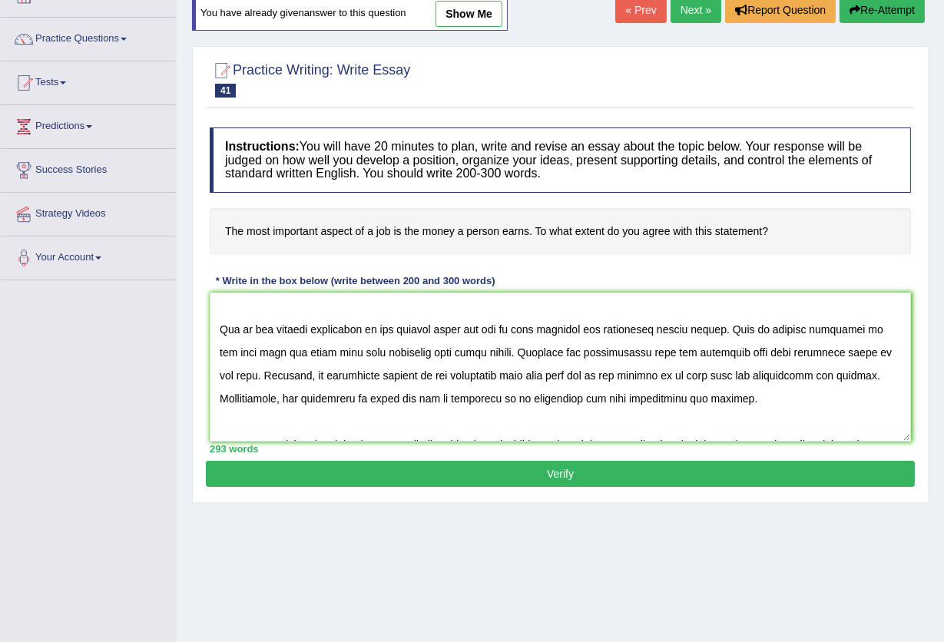
scroll to position [102, 0]
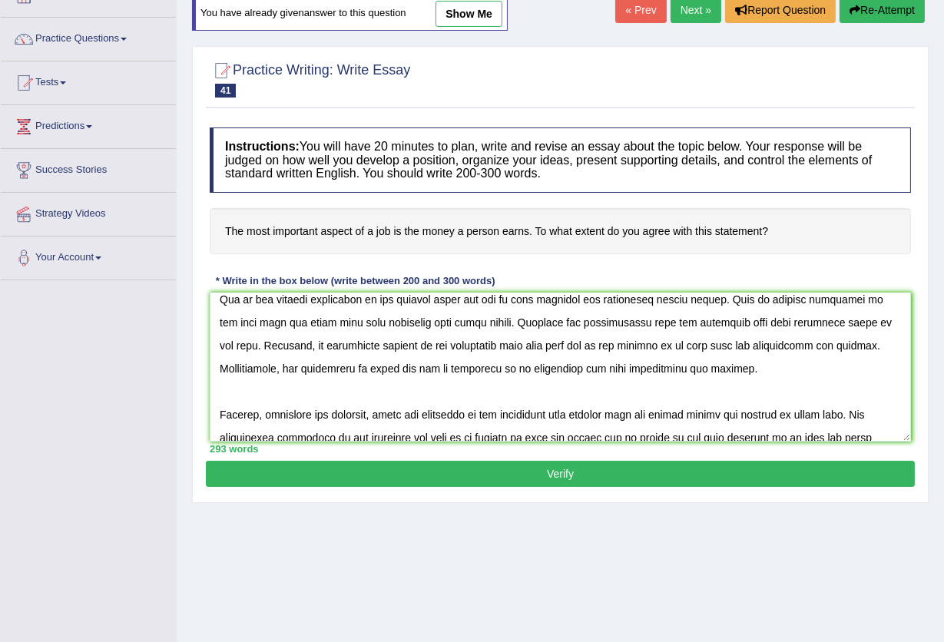
click at [741, 344] on textarea at bounding box center [560, 367] width 701 height 149
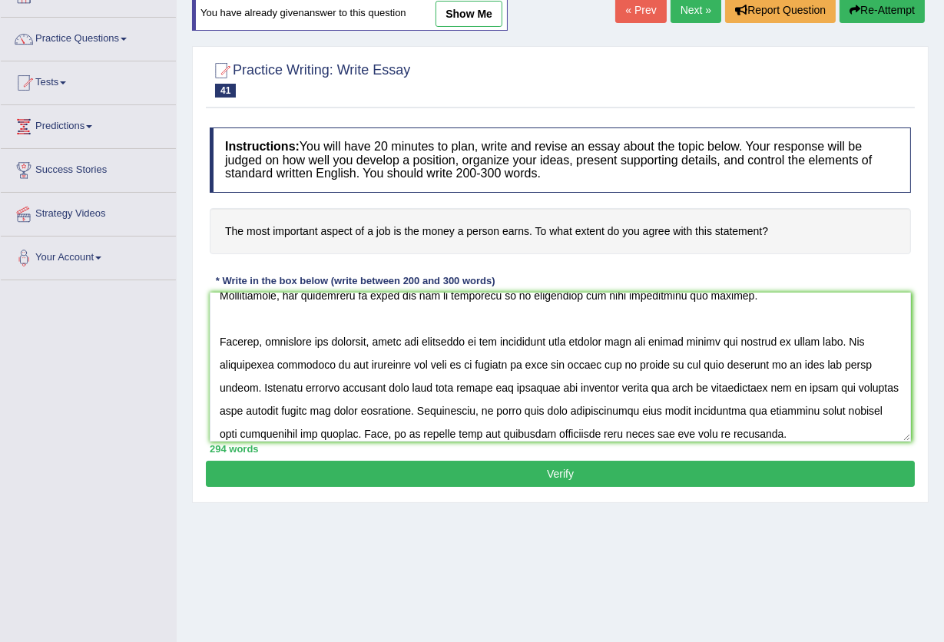
scroll to position [204, 0]
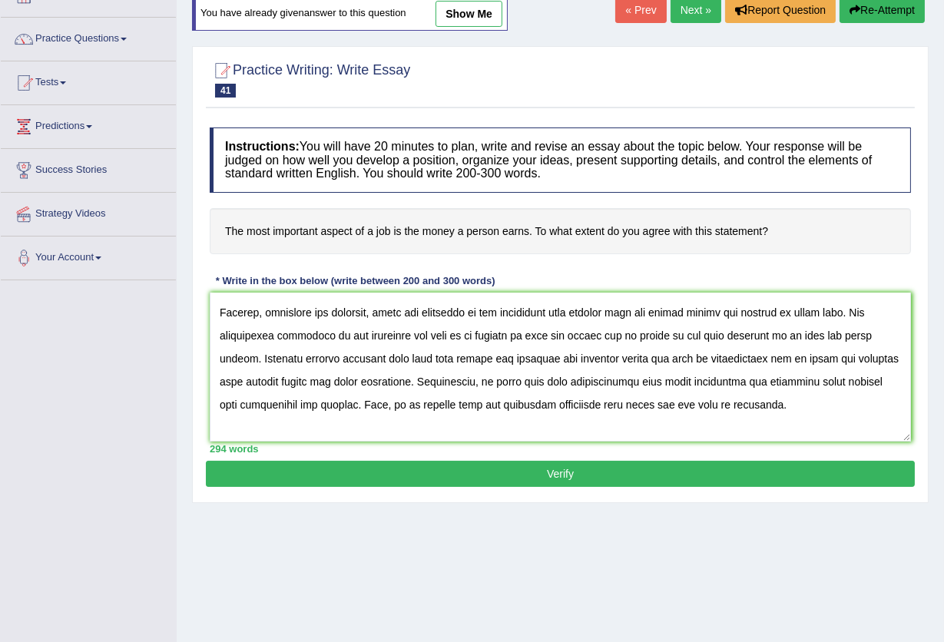
type textarea "The increasing influence of money for job on our lives has ignited numerous dis…"
click at [574, 466] on button "Verify" at bounding box center [560, 474] width 709 height 26
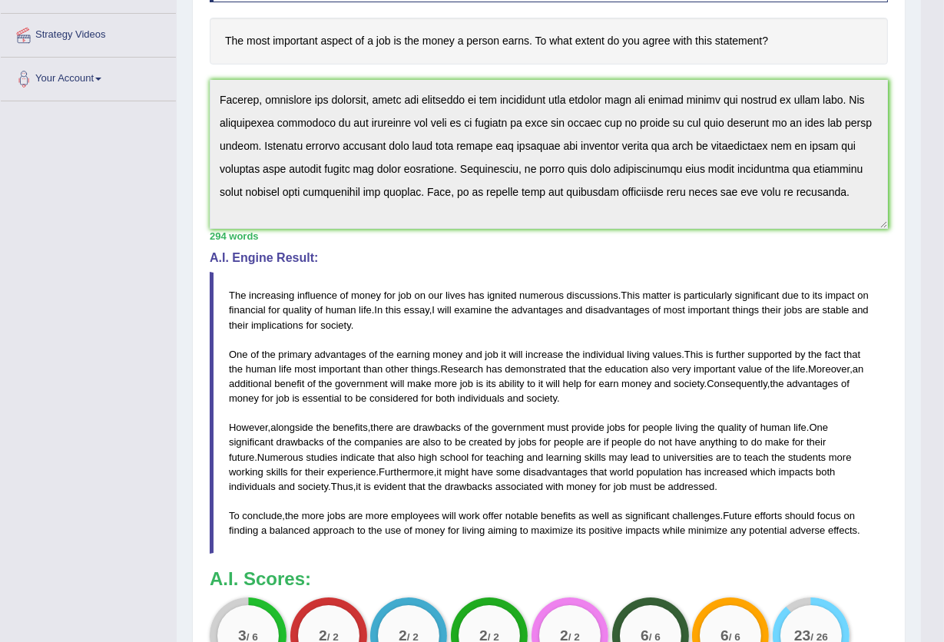
scroll to position [383, 0]
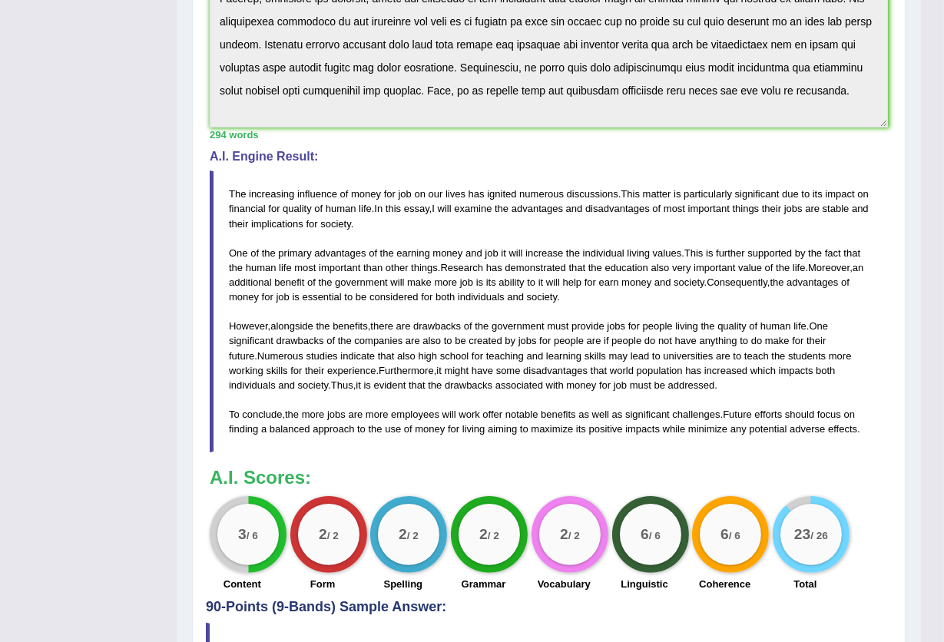
click at [472, 353] on span "for" at bounding box center [478, 356] width 12 height 12
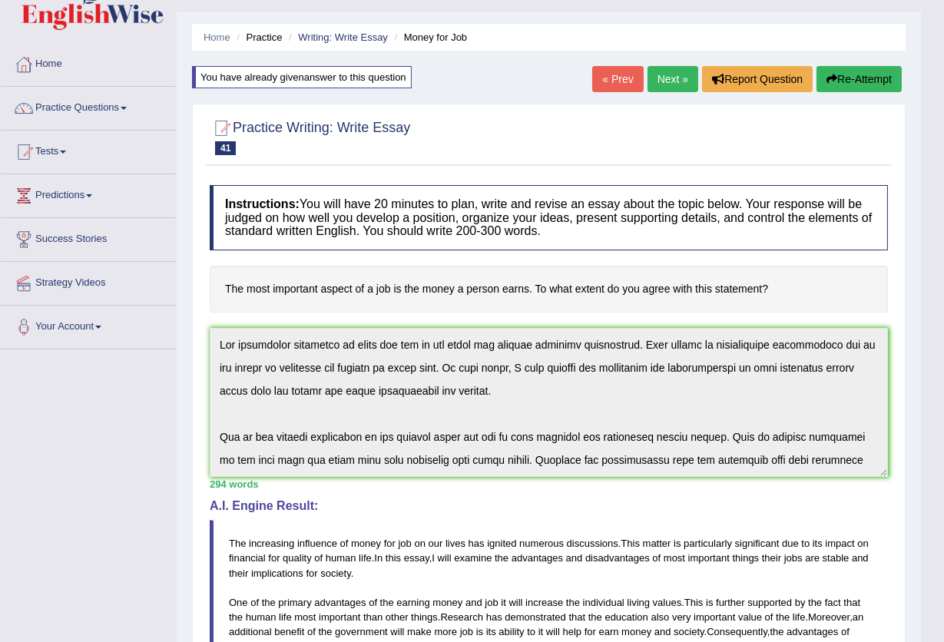
scroll to position [0, 0]
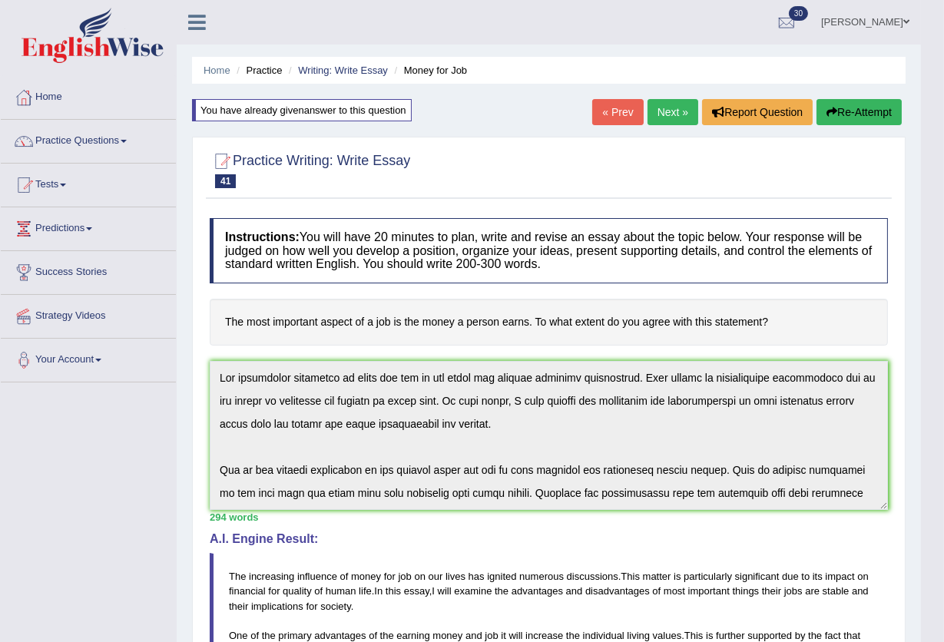
click at [873, 106] on button "Re-Attempt" at bounding box center [859, 112] width 85 height 26
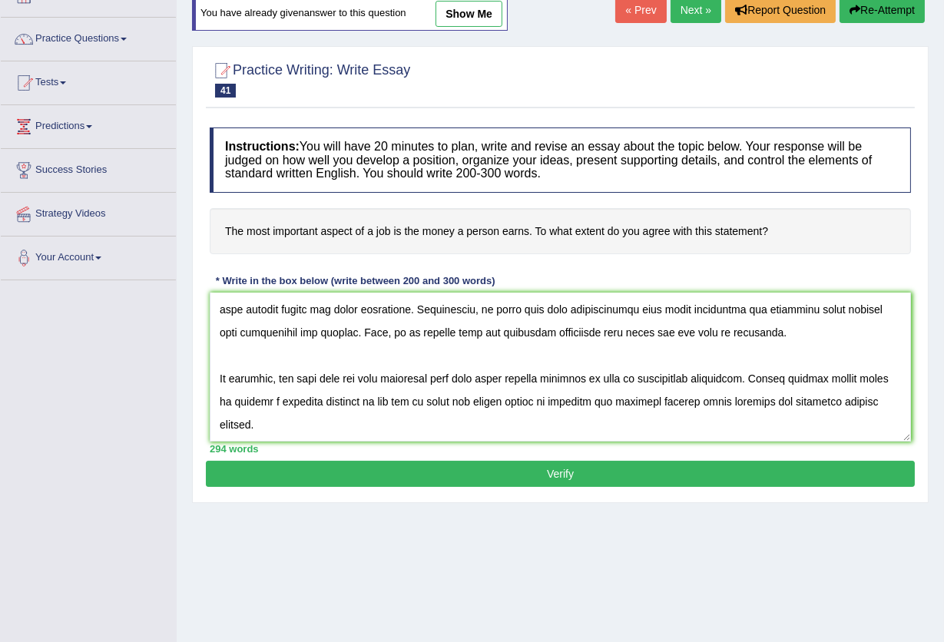
scroll to position [174, 0]
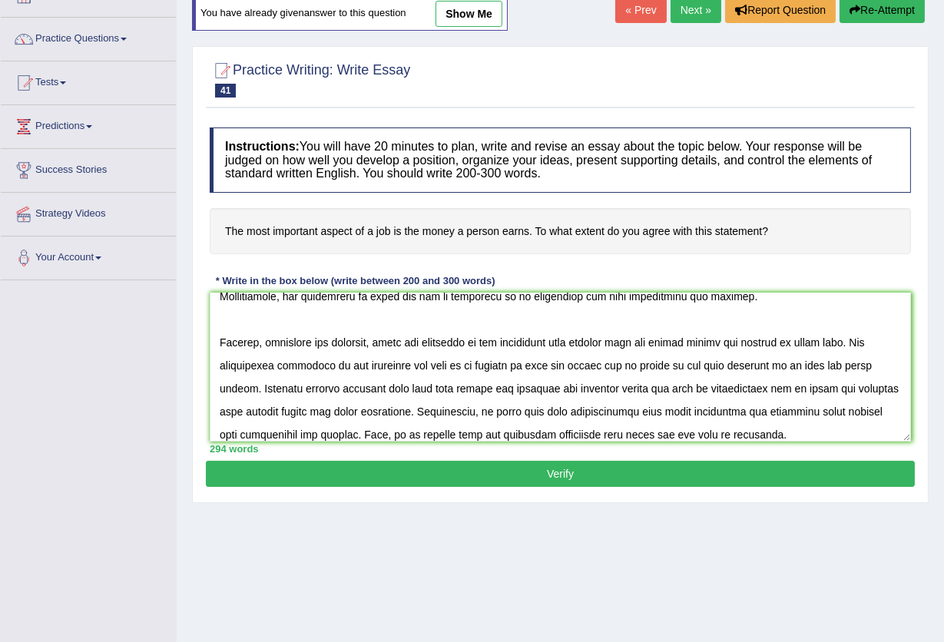
click at [539, 389] on textarea at bounding box center [560, 367] width 701 height 149
type textarea "The increasing influence of money for job on our lives has ignited numerous dis…"
click at [549, 481] on button "Verify" at bounding box center [560, 474] width 709 height 26
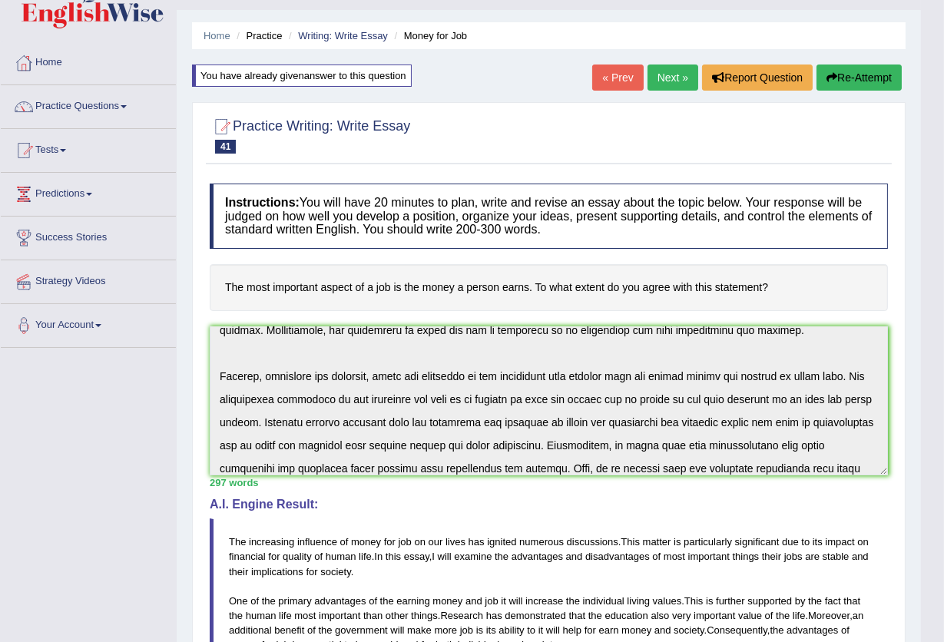
scroll to position [0, 0]
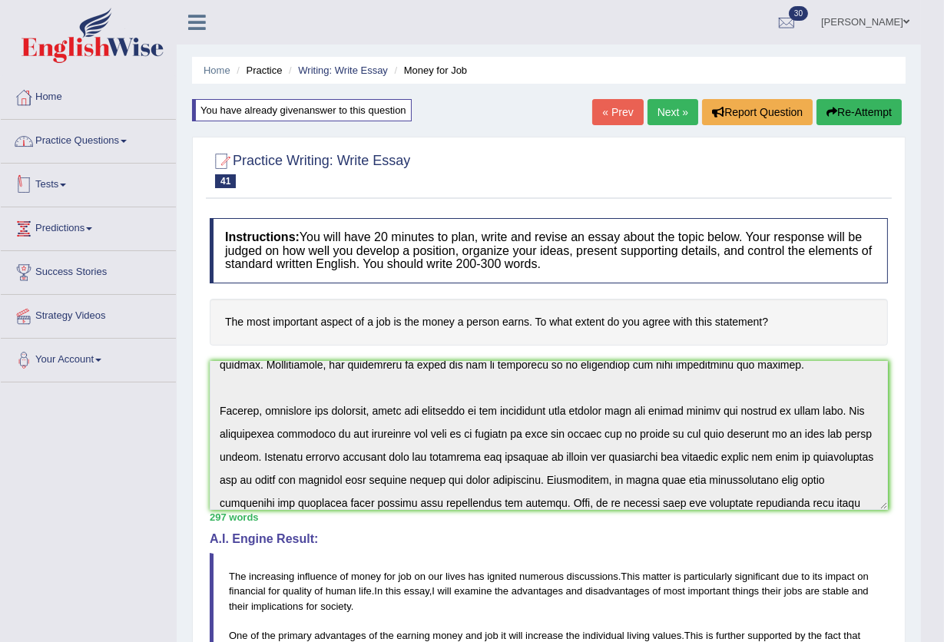
click at [125, 144] on link "Practice Questions" at bounding box center [88, 139] width 175 height 38
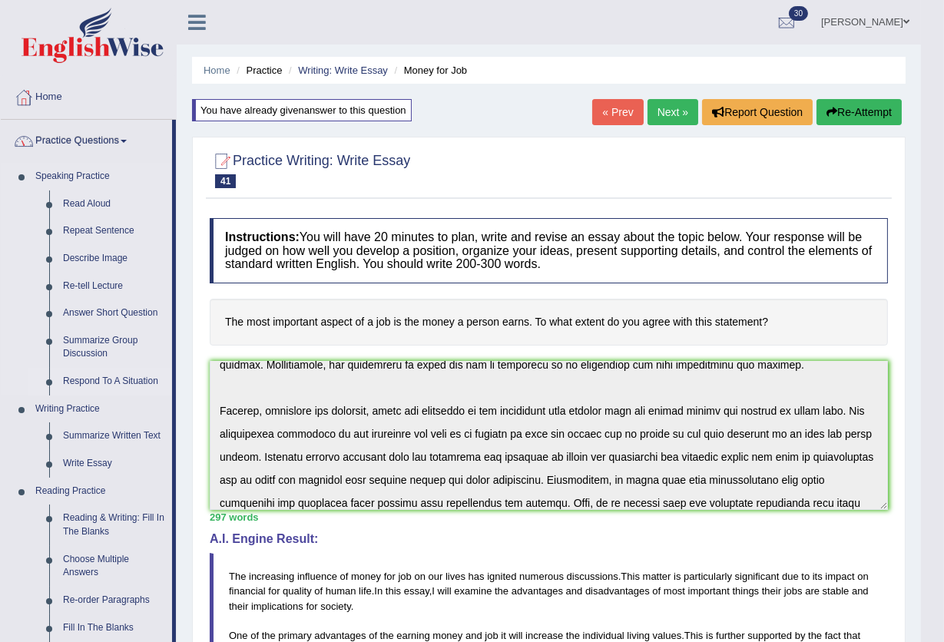
scroll to position [102, 0]
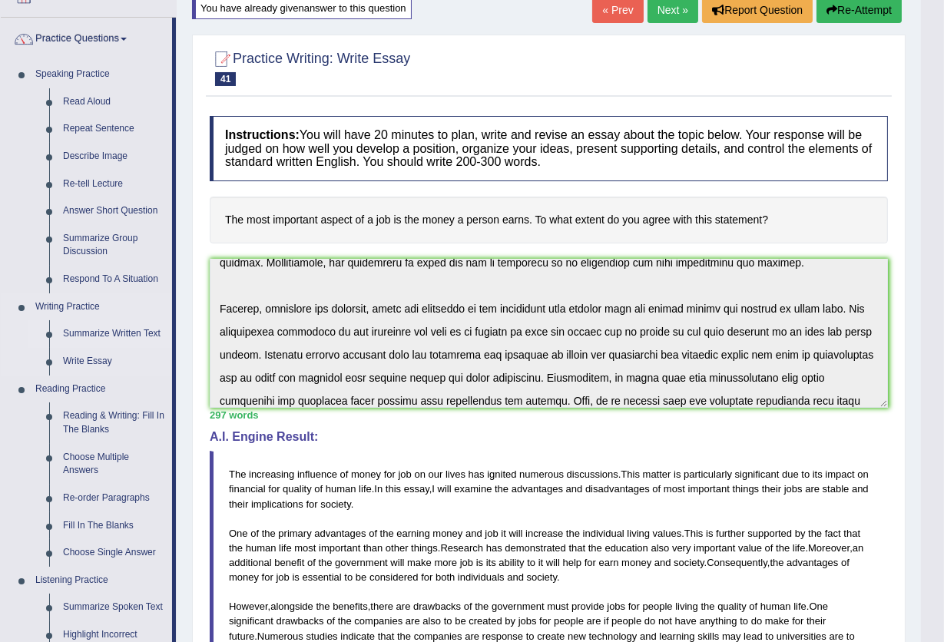
click at [114, 336] on link "Summarize Written Text" at bounding box center [114, 334] width 116 height 28
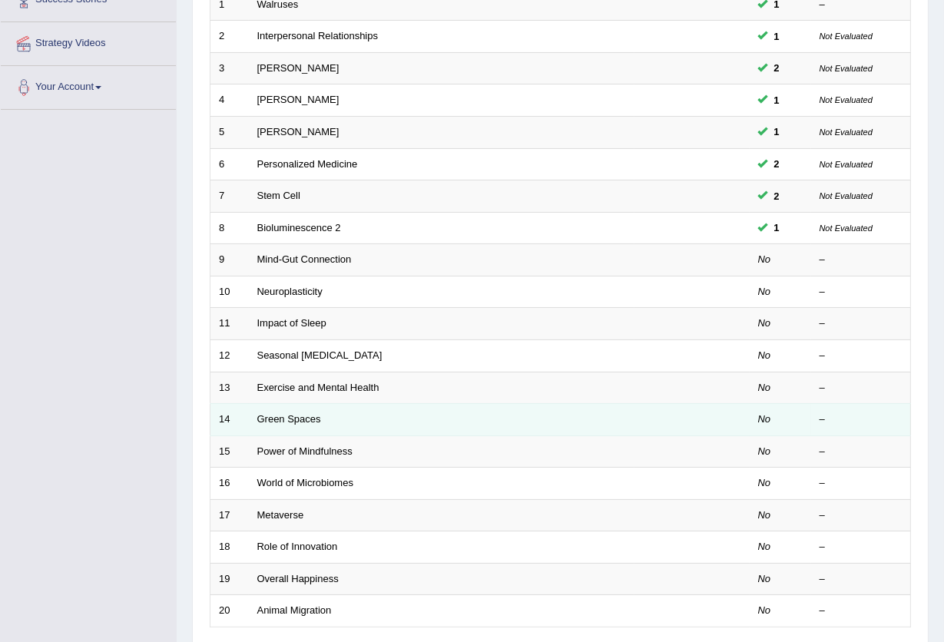
scroll to position [307, 0]
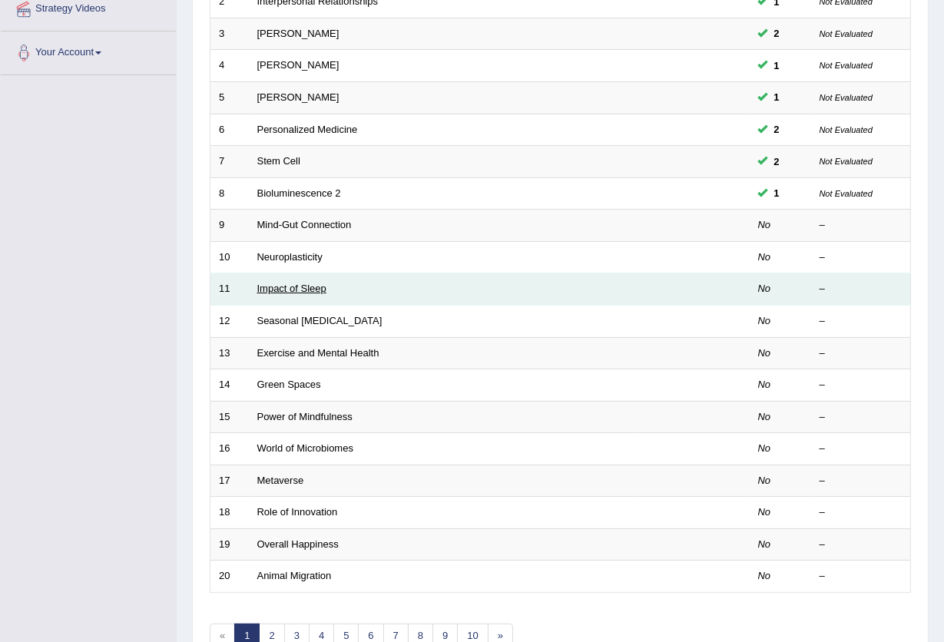
click at [287, 283] on link "Impact of Sleep" at bounding box center [291, 289] width 69 height 12
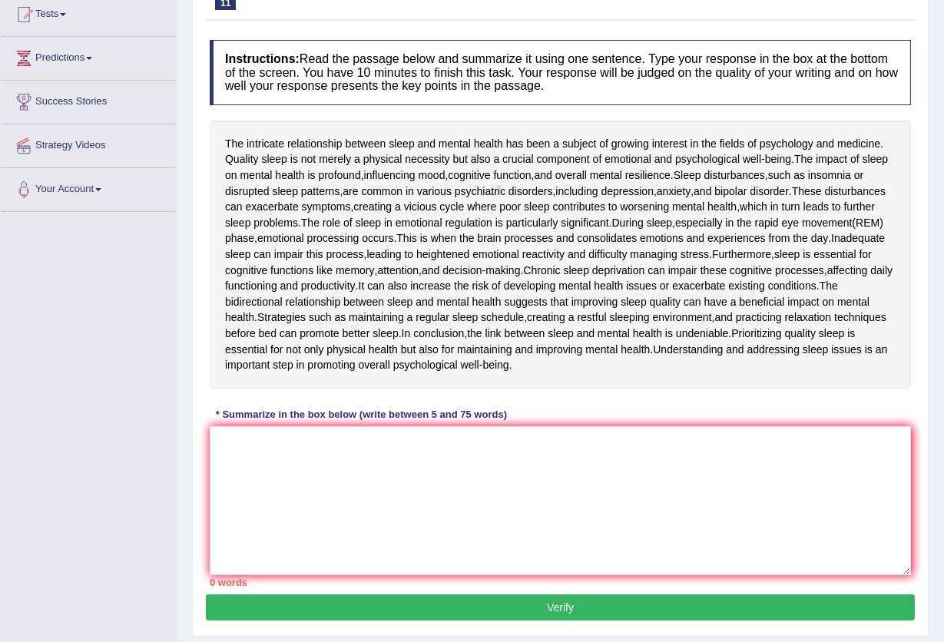
scroll to position [204, 0]
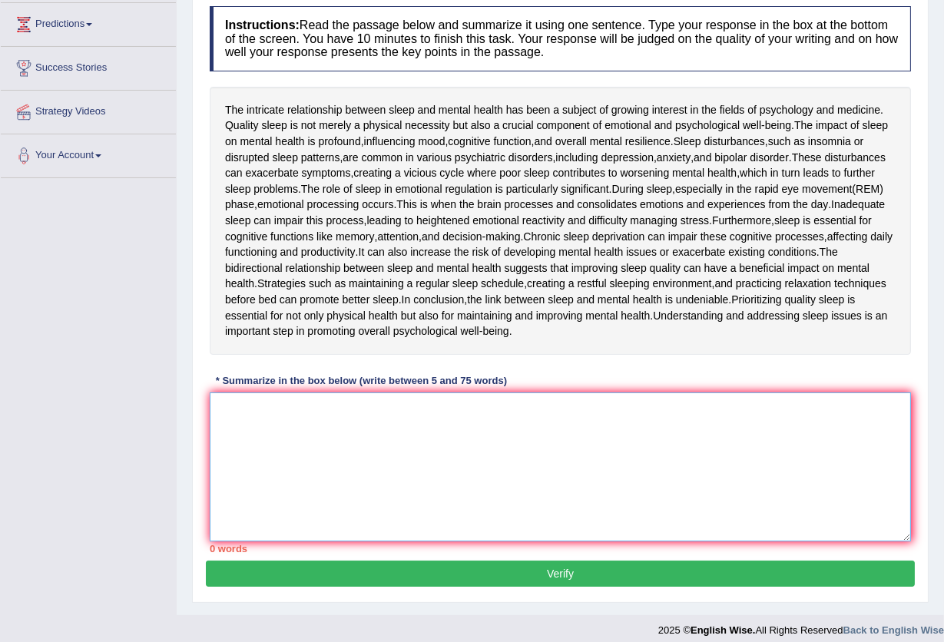
click at [354, 442] on textarea at bounding box center [560, 467] width 701 height 149
click at [350, 442] on textarea at bounding box center [560, 467] width 701 height 149
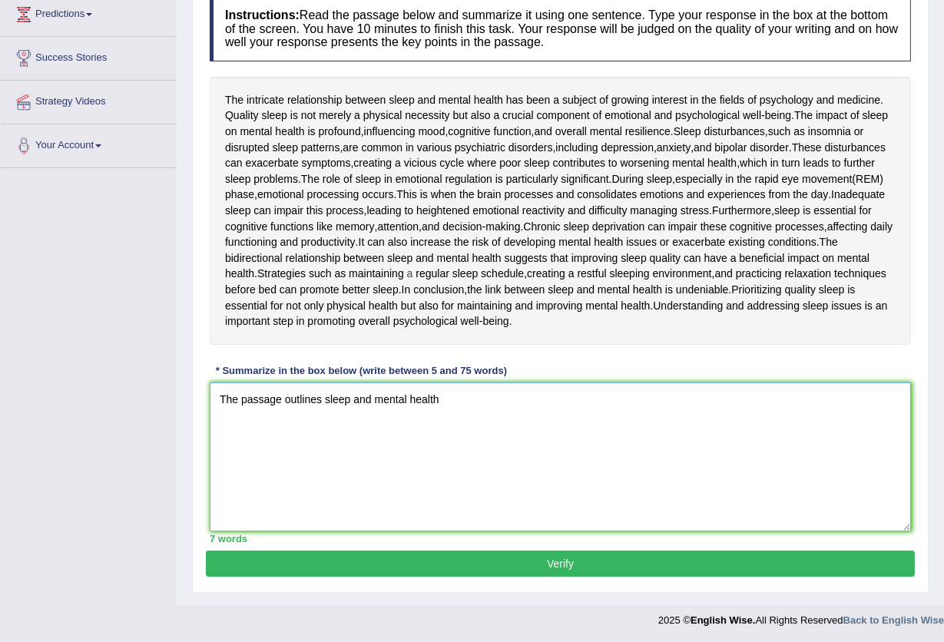
scroll to position [215, 0]
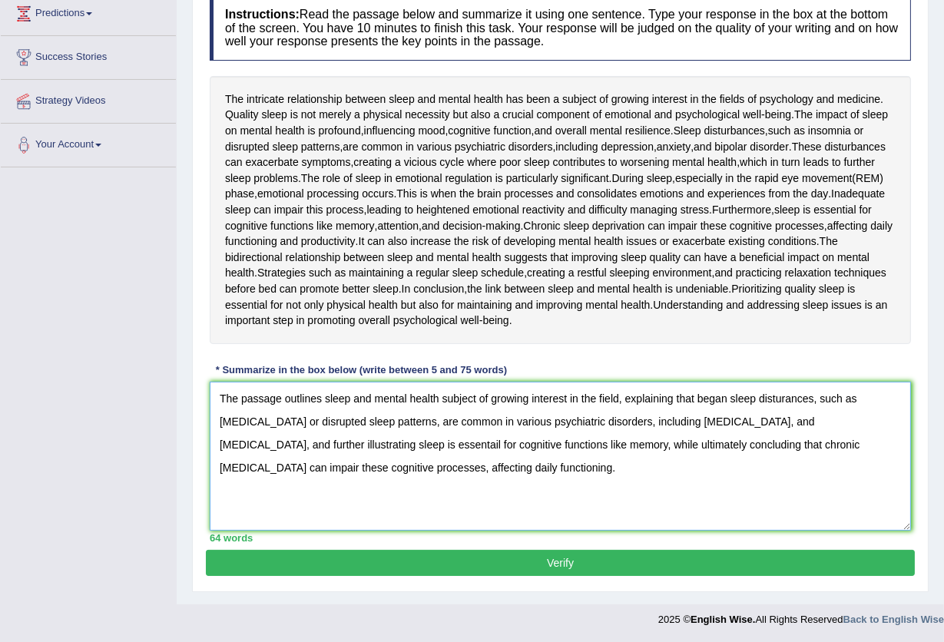
type textarea "The passage outlines sleep and mental health subject of growing interest in the…"
click at [578, 555] on button "Verify" at bounding box center [560, 563] width 709 height 26
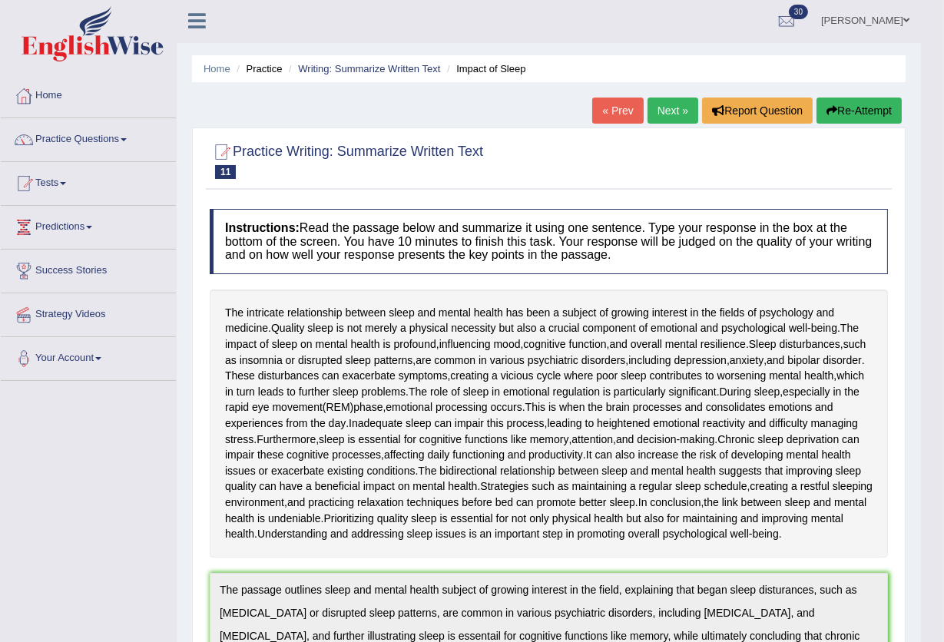
scroll to position [0, 0]
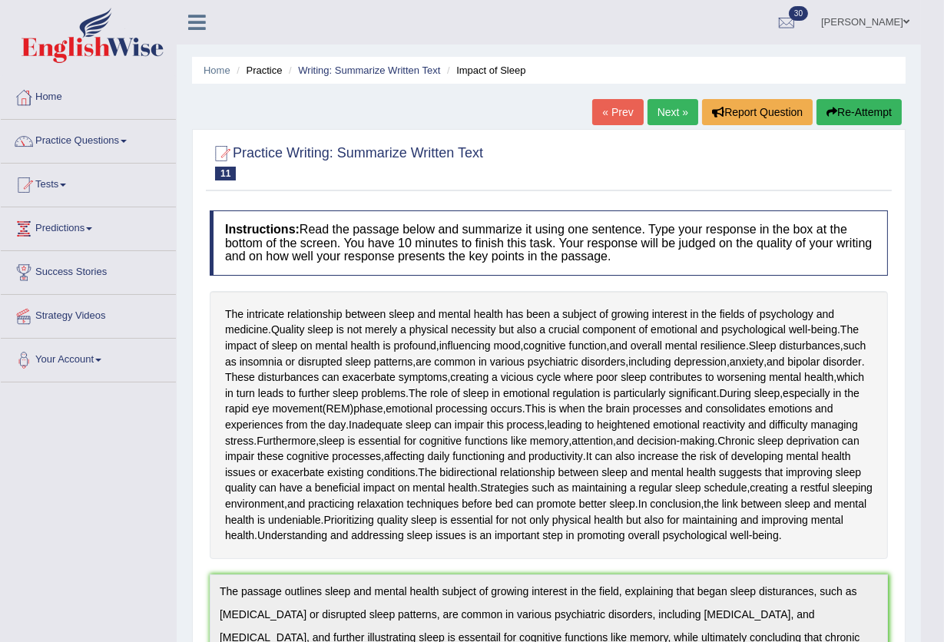
click at [886, 98] on div "Home Practice Writing: Summarize Written Text Impact of Sleep « Prev Next » Rep…" at bounding box center [549, 581] width 744 height 1162
click at [880, 108] on button "Re-Attempt" at bounding box center [859, 112] width 85 height 26
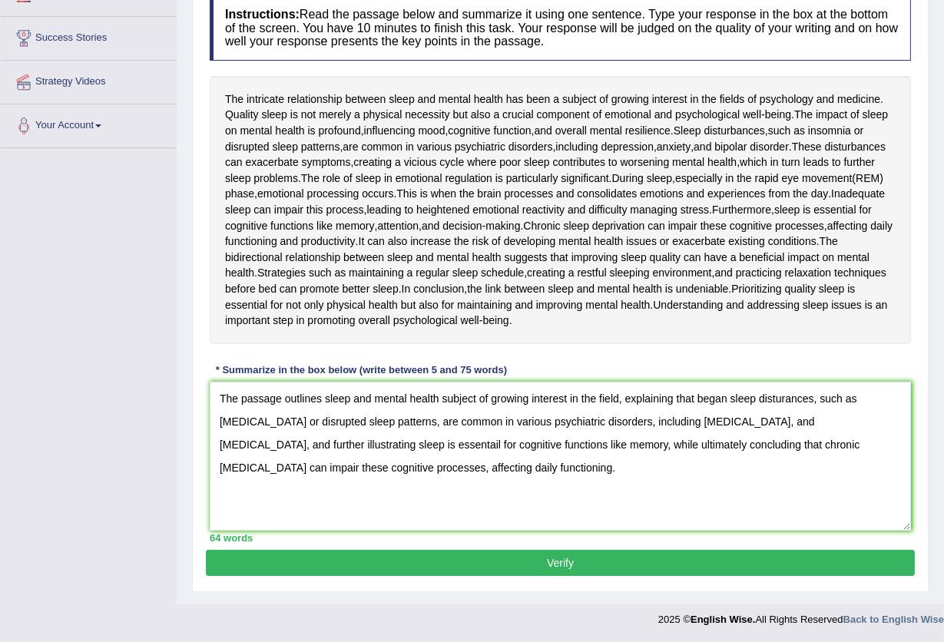
click at [812, 401] on textarea "The passage outlines sleep and mental health subject of growing interest in the…" at bounding box center [560, 456] width 701 height 149
click at [383, 444] on textarea "The passage outlines sleep and mental health subject of growing interest in the…" at bounding box center [560, 456] width 701 height 149
click at [519, 501] on textarea "The passage outlines sleep and mental health subject of growing interest in the…" at bounding box center [560, 456] width 701 height 149
type textarea "The passage outlines sleep and mental health subject of growing interest in the…"
click at [573, 558] on button "Verify" at bounding box center [560, 563] width 709 height 26
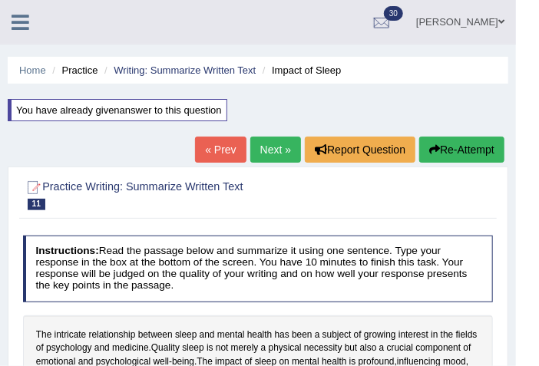
click at [270, 147] on link "Next »" at bounding box center [275, 150] width 51 height 26
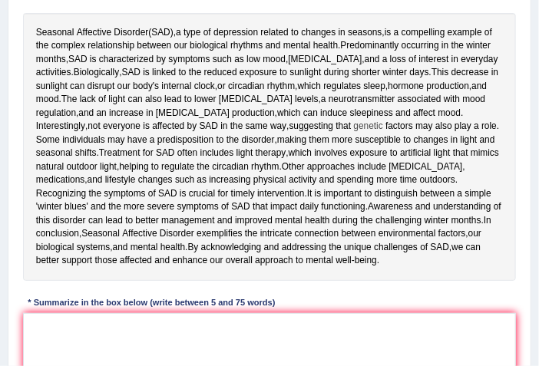
scroll to position [293, 0]
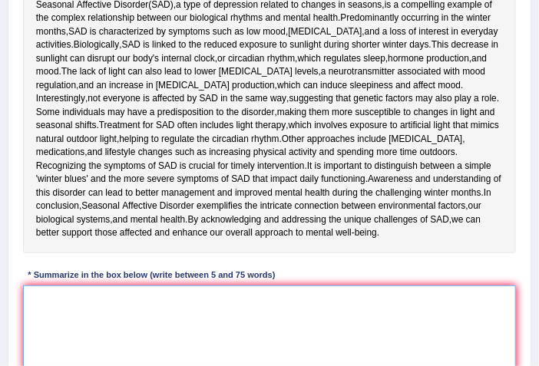
click at [98, 319] on textarea at bounding box center [270, 349] width 494 height 127
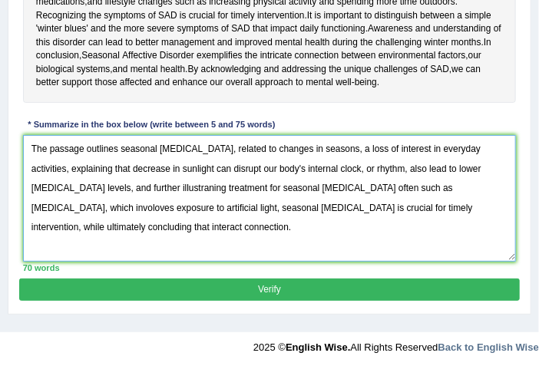
scroll to position [444, 0]
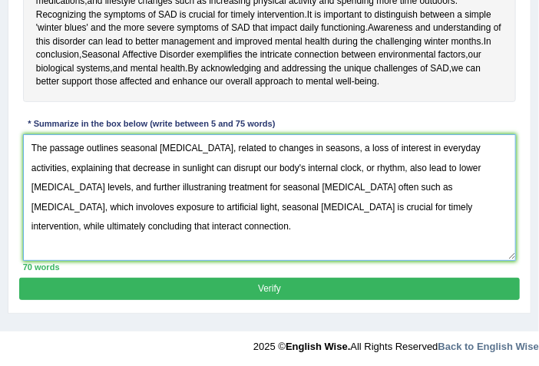
type textarea "The passage outlines seasonal [MEDICAL_DATA], related to changes in seasons, a …"
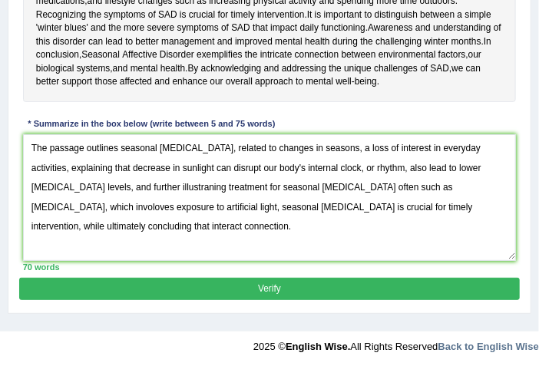
click at [297, 279] on button "Verify" at bounding box center [269, 289] width 500 height 22
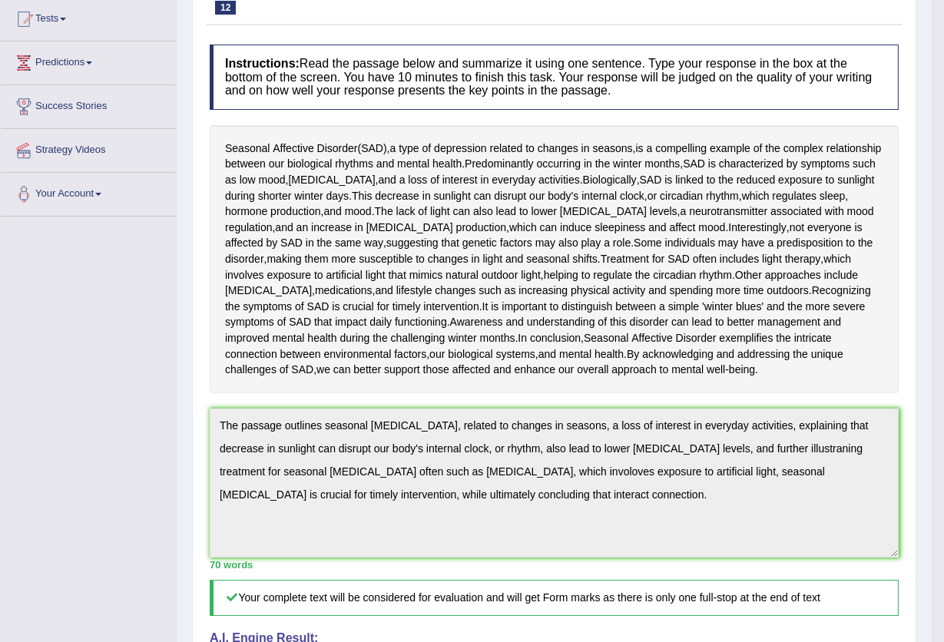
scroll to position [0, 0]
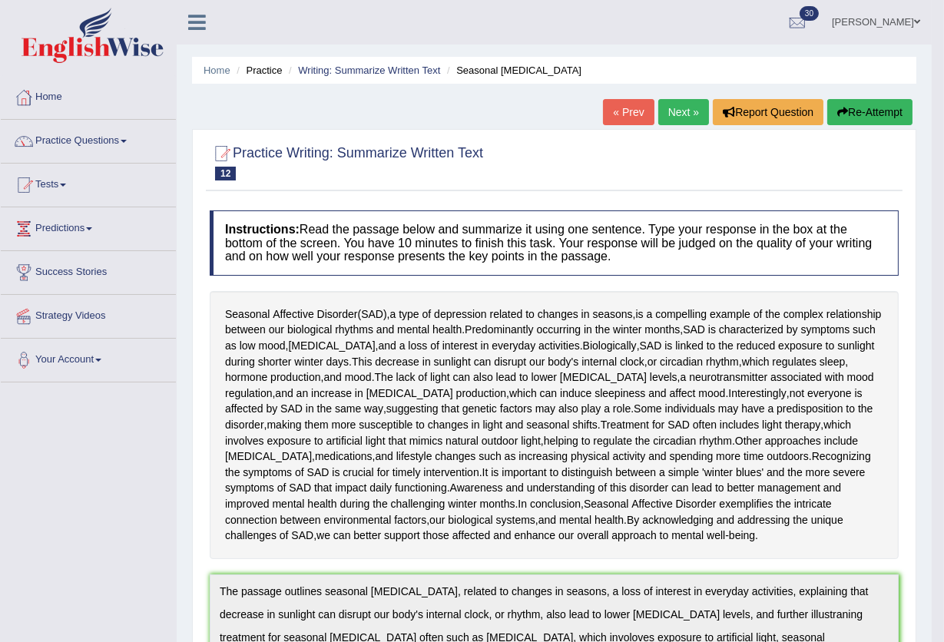
click at [538, 114] on button "Re-Attempt" at bounding box center [869, 112] width 85 height 26
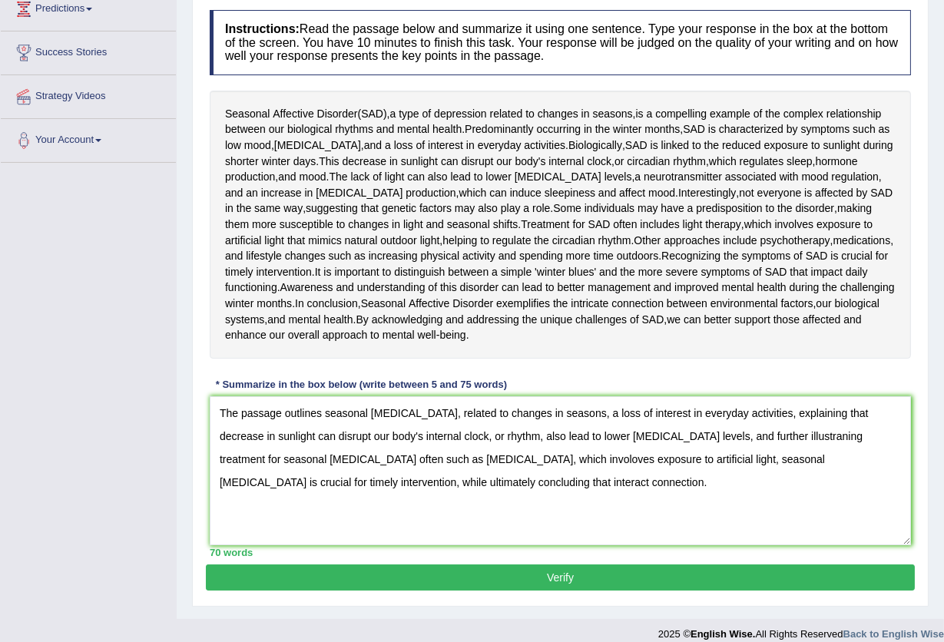
click at [540, 460] on textarea "The passage outlines seasonal affective disorder, related to changes in seasons…" at bounding box center [560, 470] width 701 height 149
drag, startPoint x: 820, startPoint y: 439, endPoint x: 823, endPoint y: 454, distance: 15.7
click at [819, 440] on textarea "The passage outlines seasonal affective disorder, related to changes in seasons…" at bounding box center [560, 470] width 701 height 149
type textarea "The passage outlines seasonal affective disorder, related to changes in seasons…"
click at [496, 585] on button "Verify" at bounding box center [560, 578] width 709 height 26
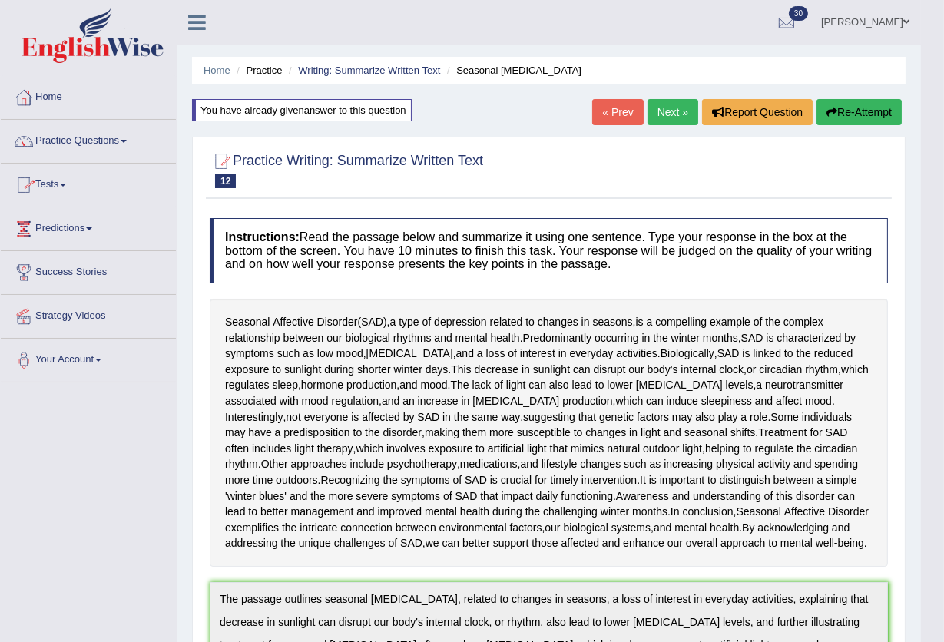
click at [127, 142] on span at bounding box center [124, 141] width 6 height 3
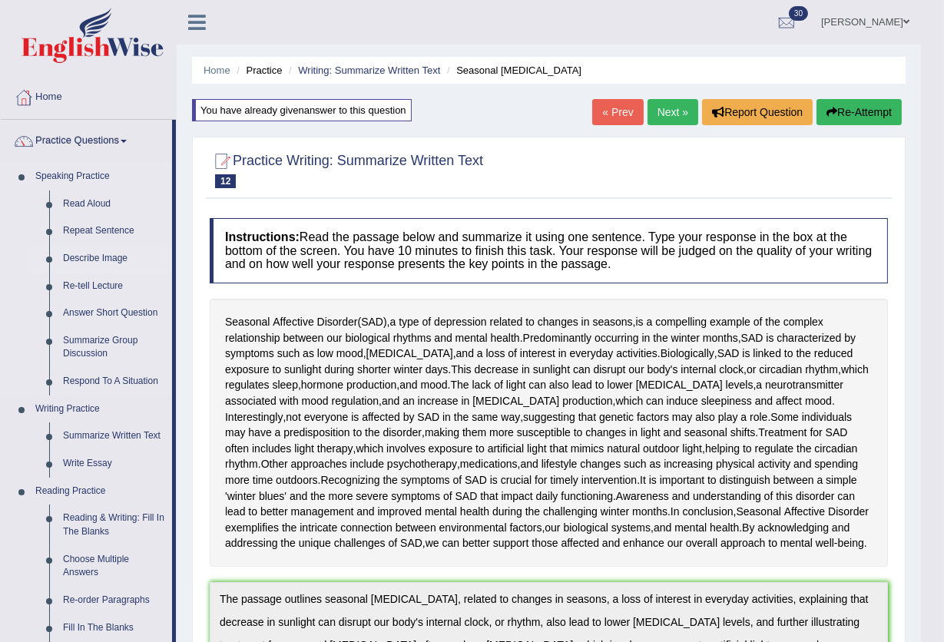
click at [101, 259] on link "Describe Image" at bounding box center [114, 259] width 116 height 28
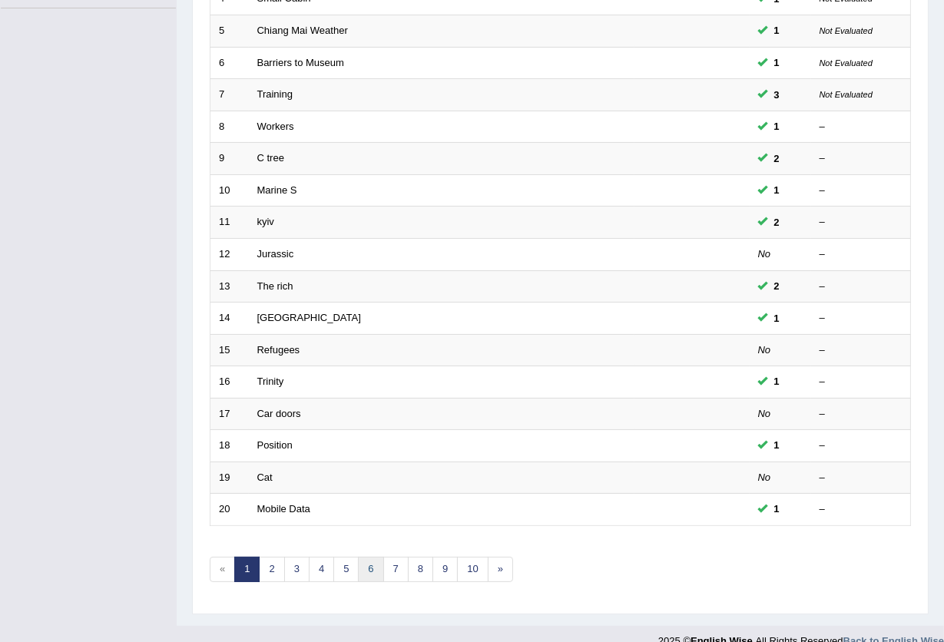
click at [369, 557] on link "6" at bounding box center [370, 569] width 25 height 25
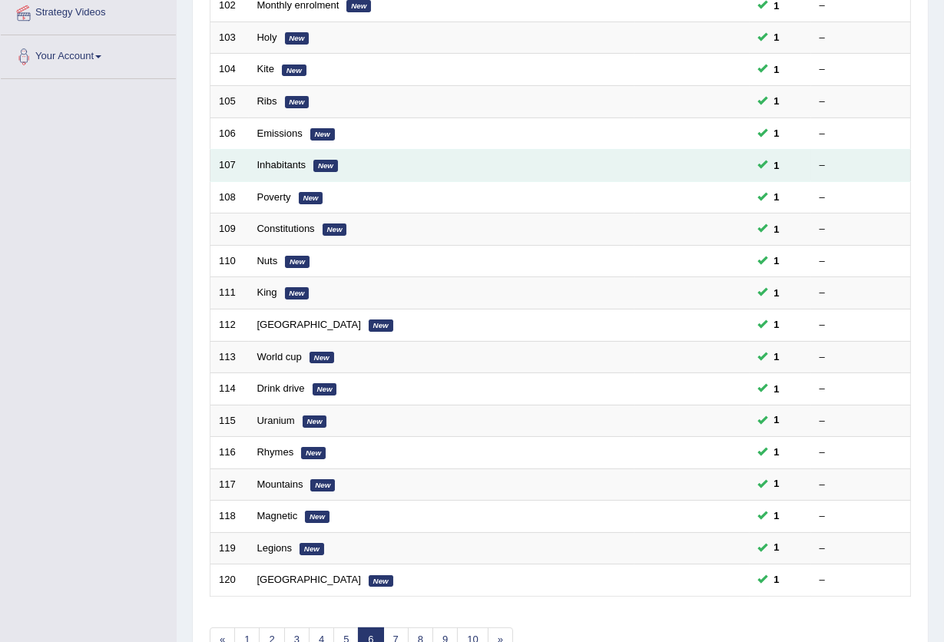
scroll to position [374, 0]
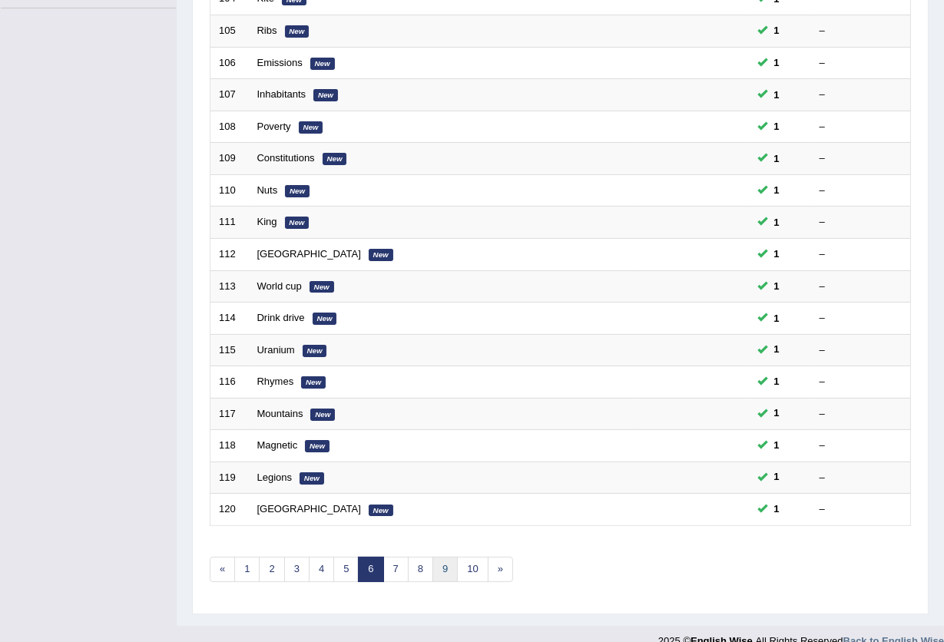
click at [449, 557] on link "9" at bounding box center [444, 569] width 25 height 25
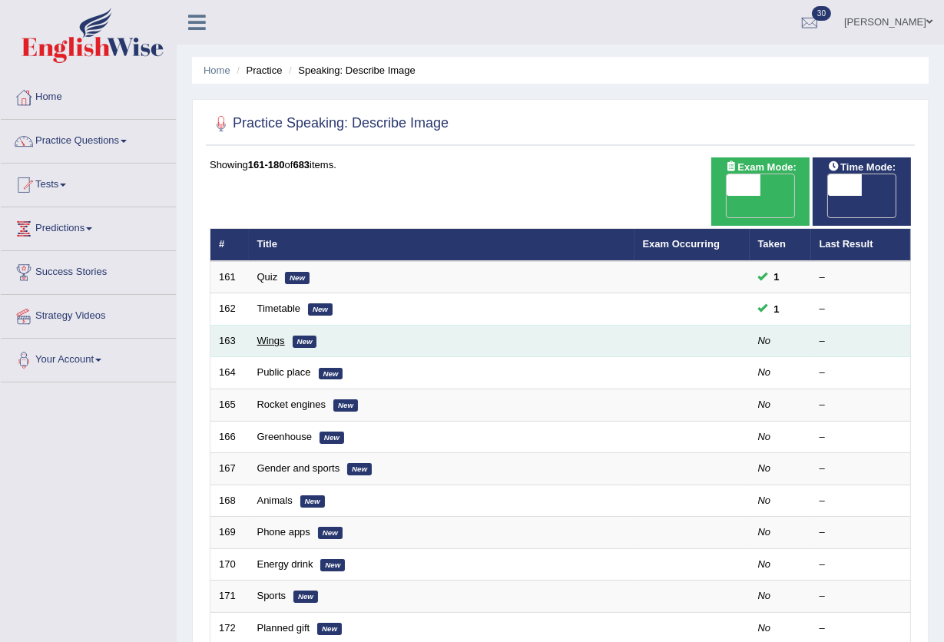
click at [266, 335] on link "Wings" at bounding box center [271, 341] width 28 height 12
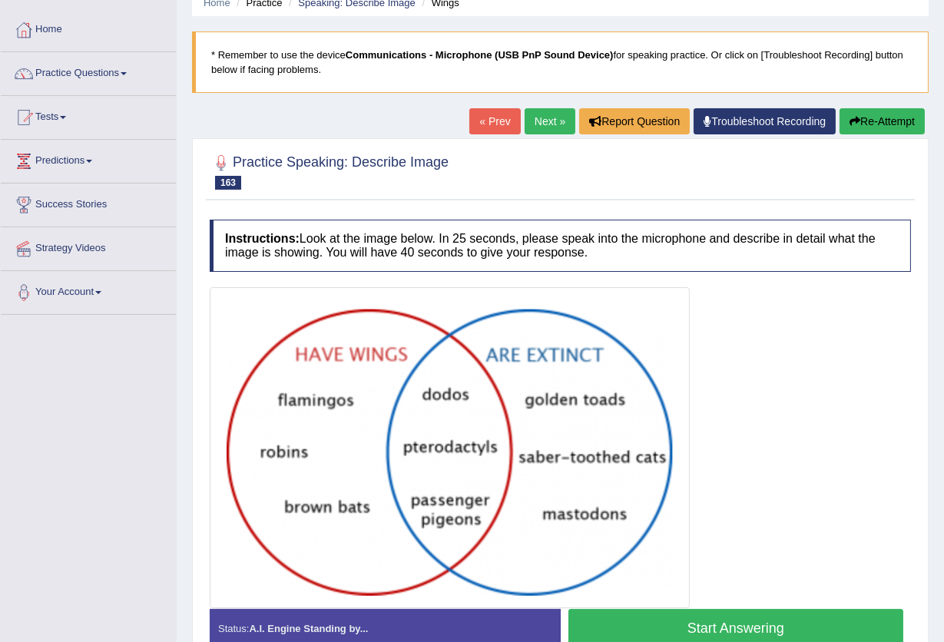
scroll to position [102, 0]
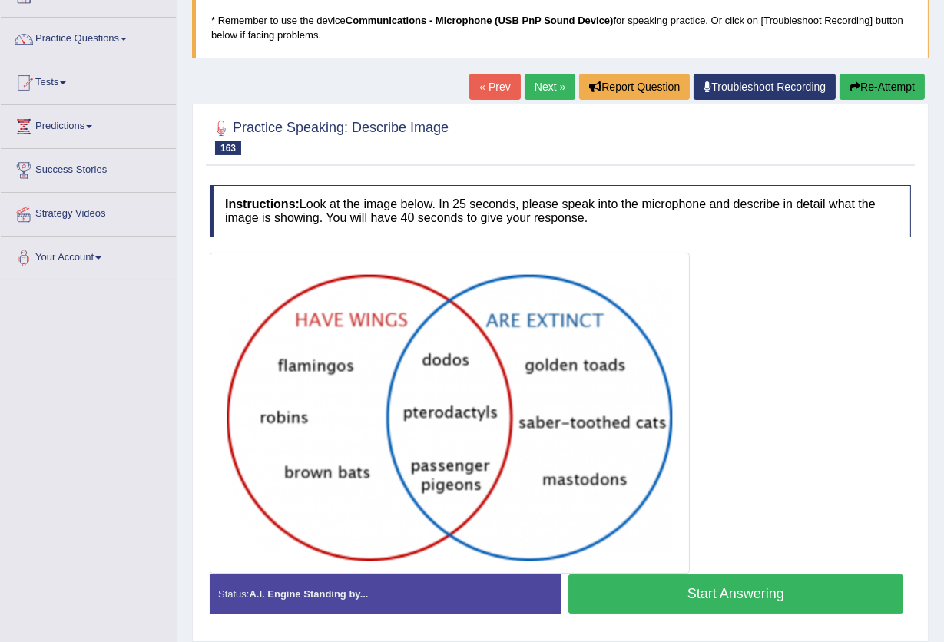
click at [727, 578] on button "Start Answering" at bounding box center [736, 594] width 336 height 39
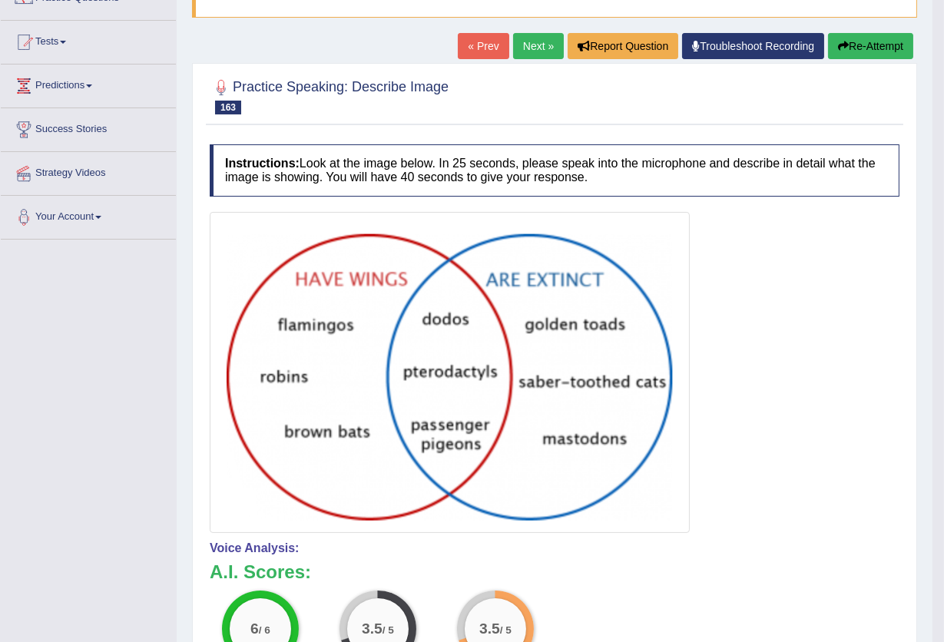
scroll to position [0, 0]
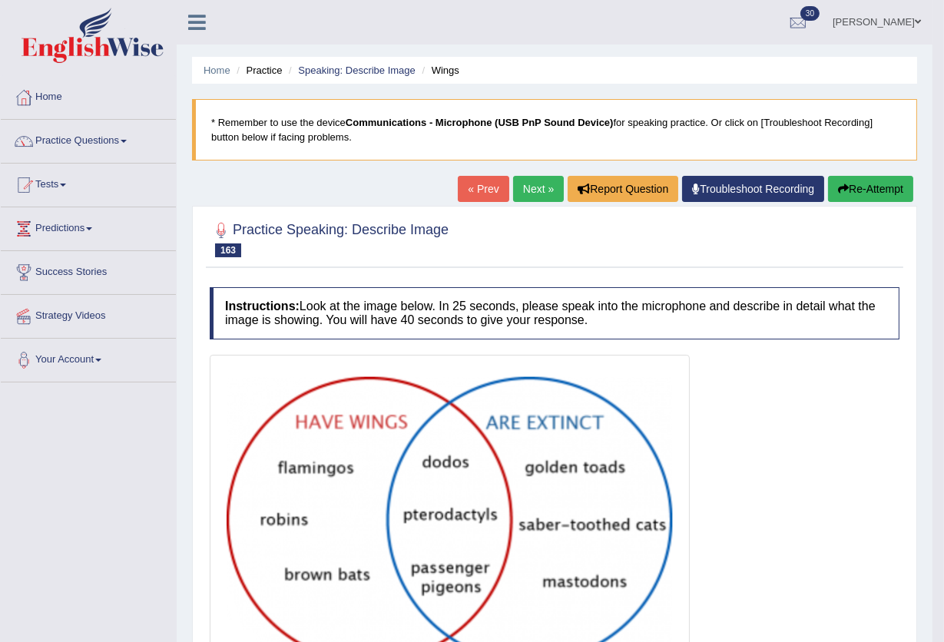
click at [530, 187] on link "Next »" at bounding box center [538, 189] width 51 height 26
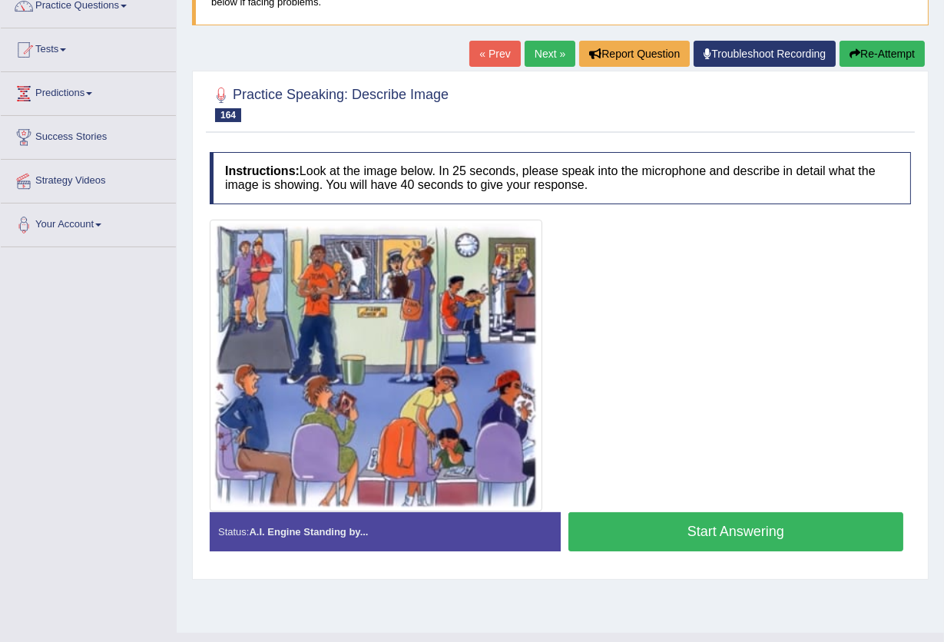
scroll to position [164, 0]
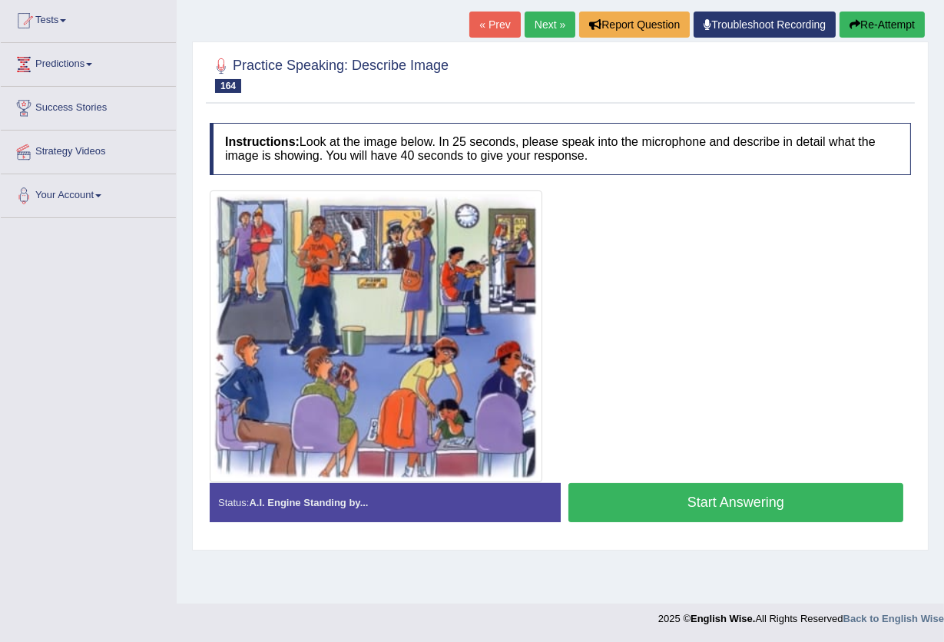
click at [746, 495] on button "Start Answering" at bounding box center [736, 502] width 336 height 39
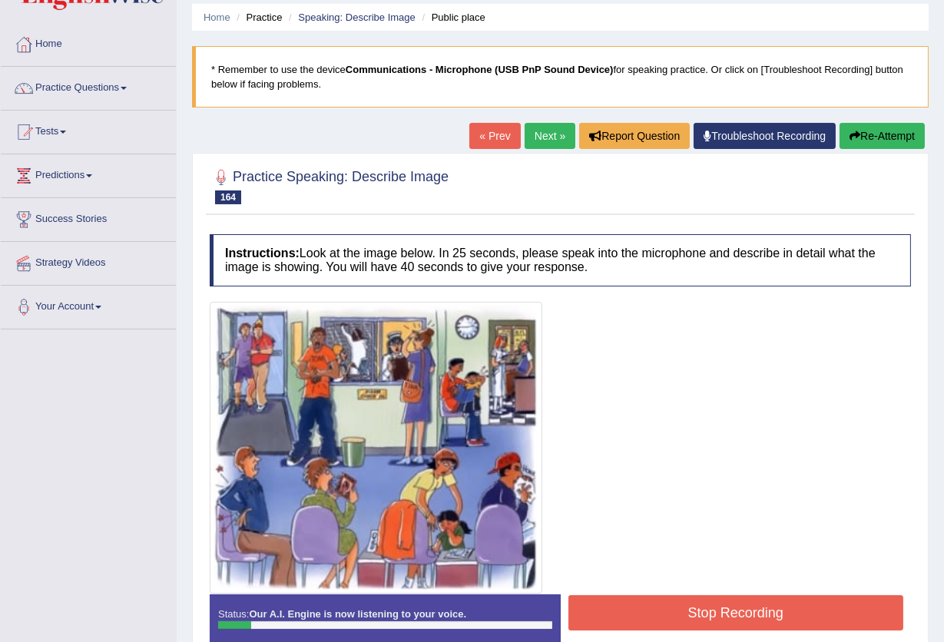
scroll to position [102, 0]
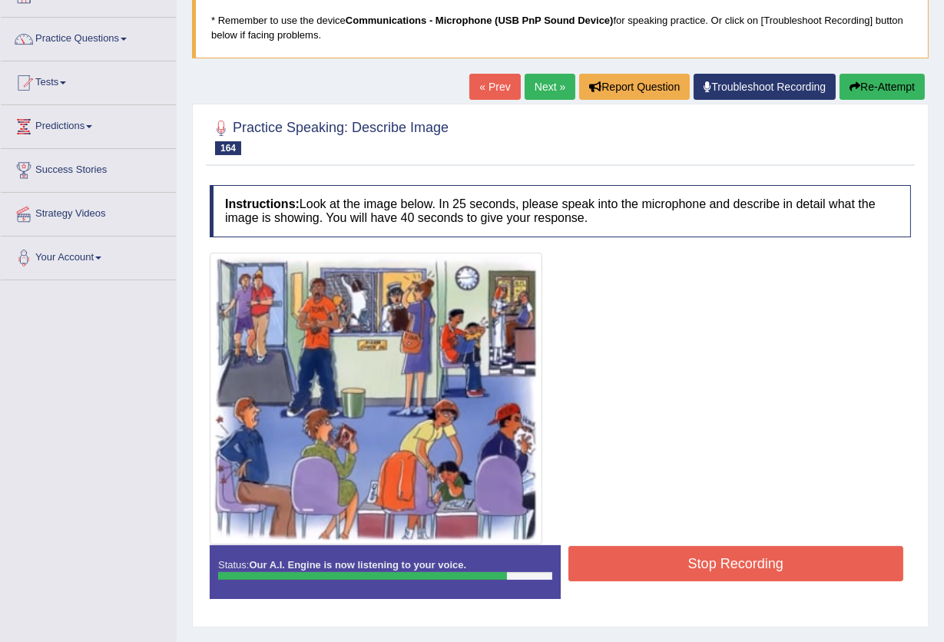
click at [741, 566] on button "Stop Recording" at bounding box center [736, 563] width 336 height 35
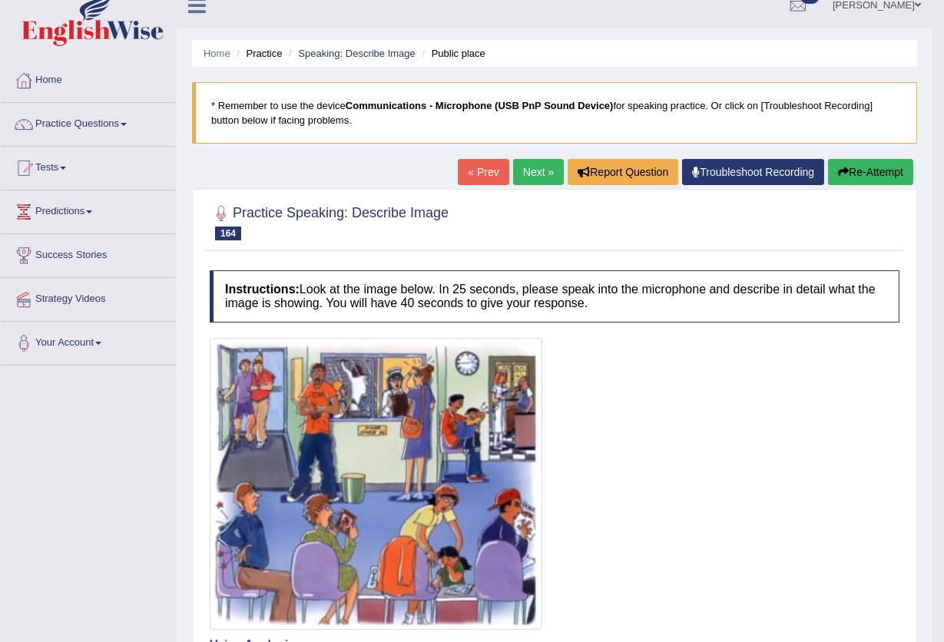
scroll to position [0, 0]
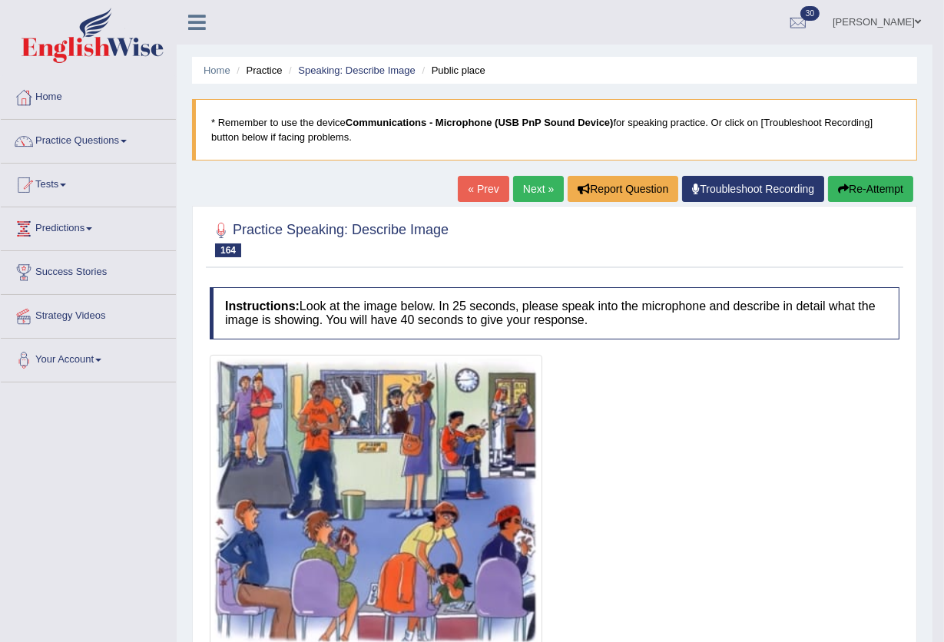
click at [540, 186] on link "Next »" at bounding box center [538, 189] width 51 height 26
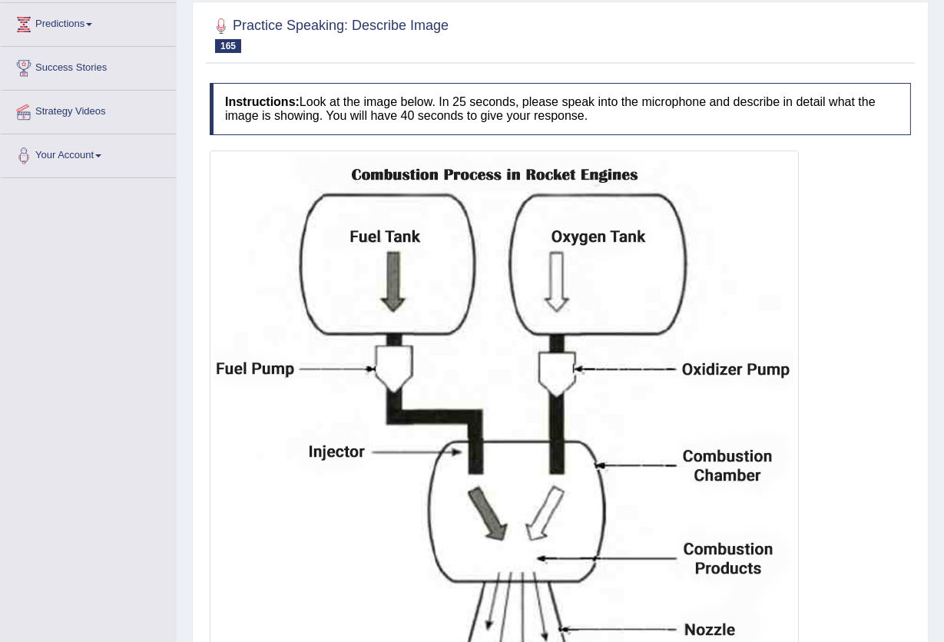
scroll to position [307, 0]
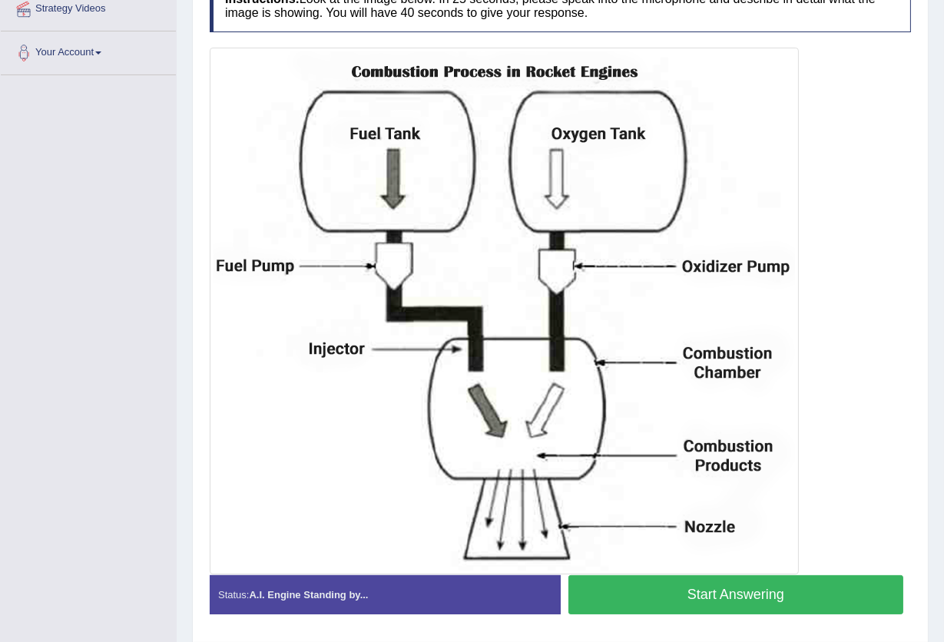
click at [708, 586] on button "Start Answering" at bounding box center [736, 594] width 336 height 39
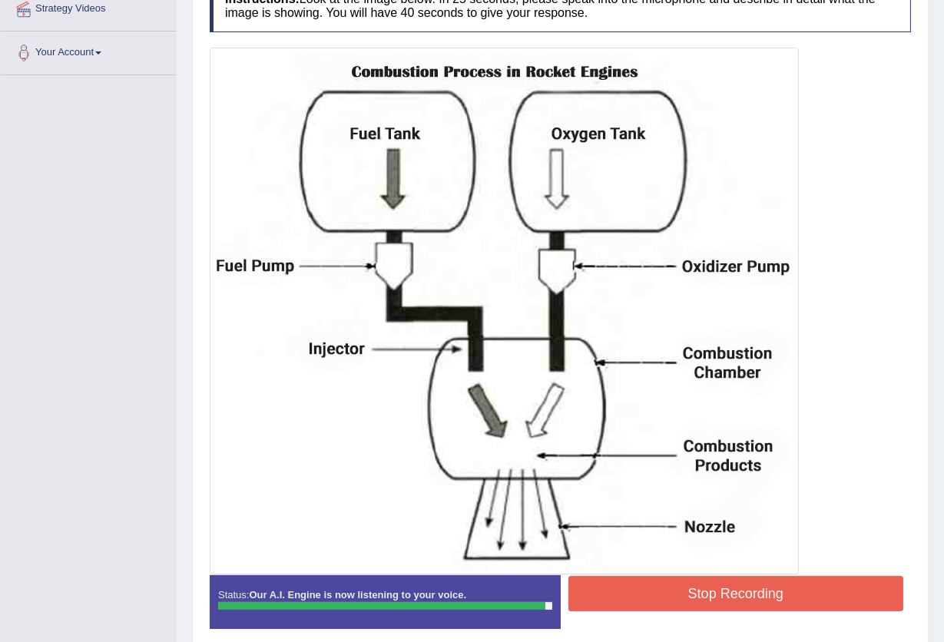
click at [659, 584] on button "Stop Recording" at bounding box center [736, 593] width 336 height 35
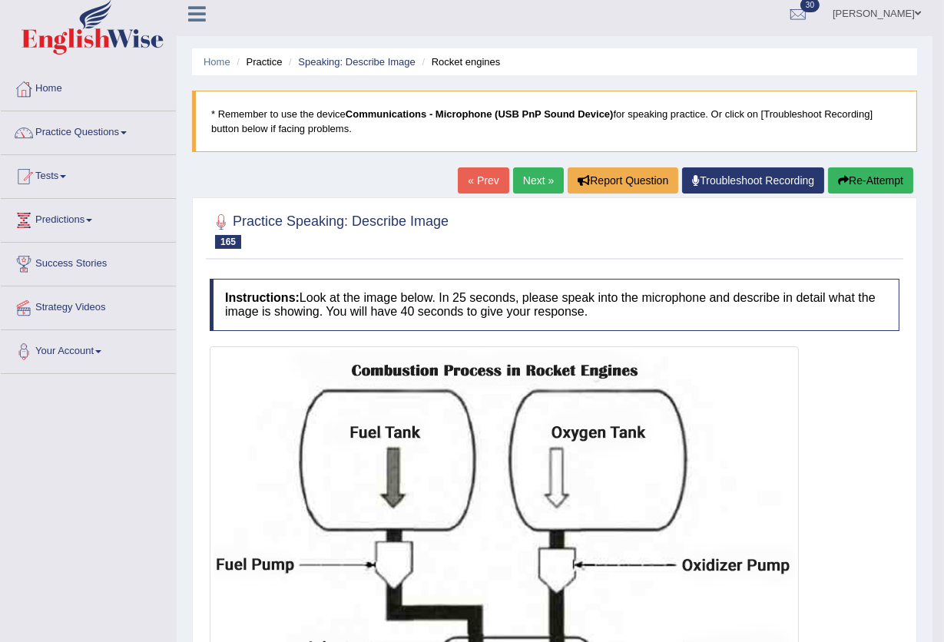
scroll to position [0, 0]
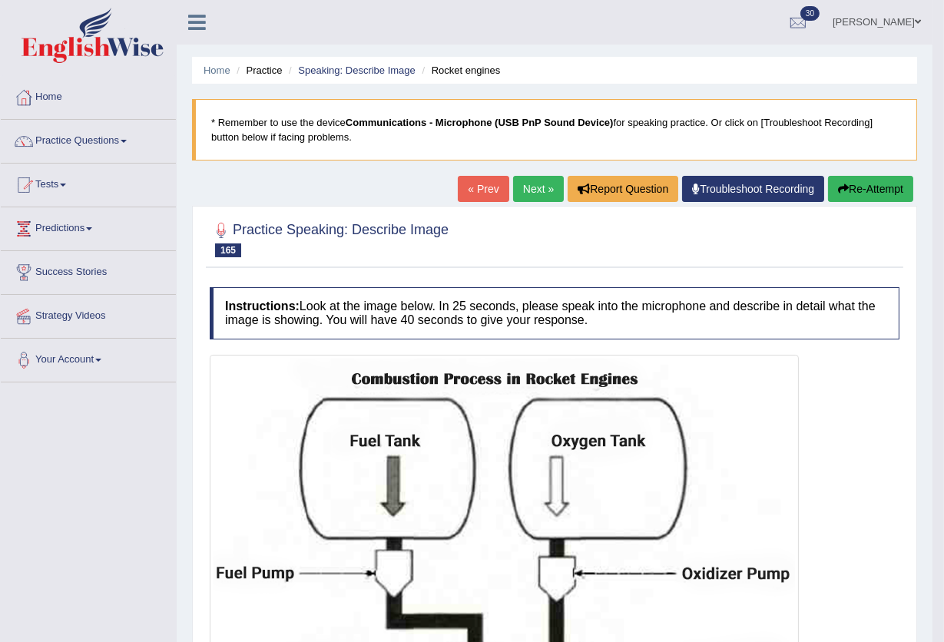
click at [552, 188] on link "Next »" at bounding box center [538, 189] width 51 height 26
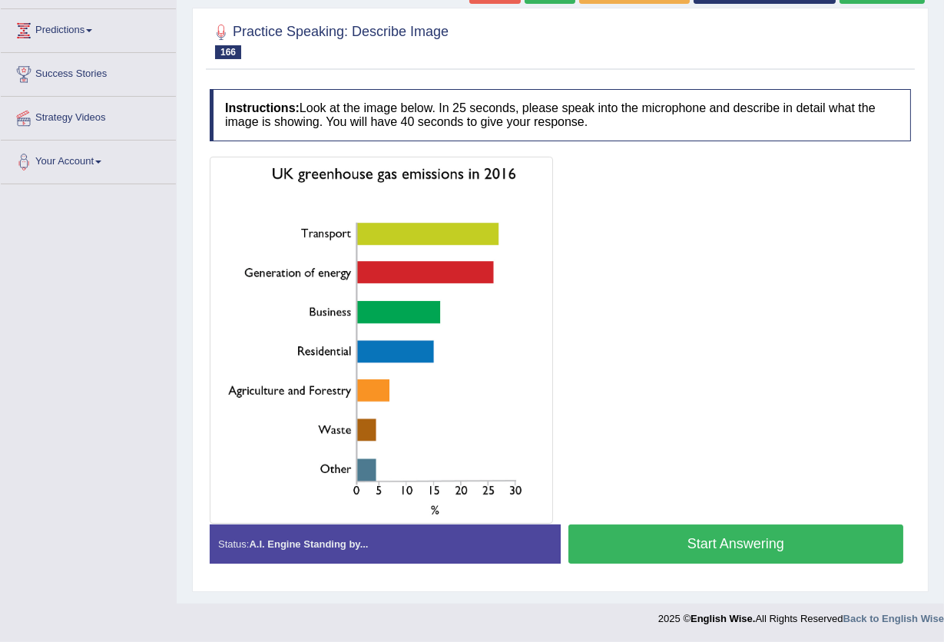
click at [625, 546] on button "Start Answering" at bounding box center [736, 544] width 336 height 39
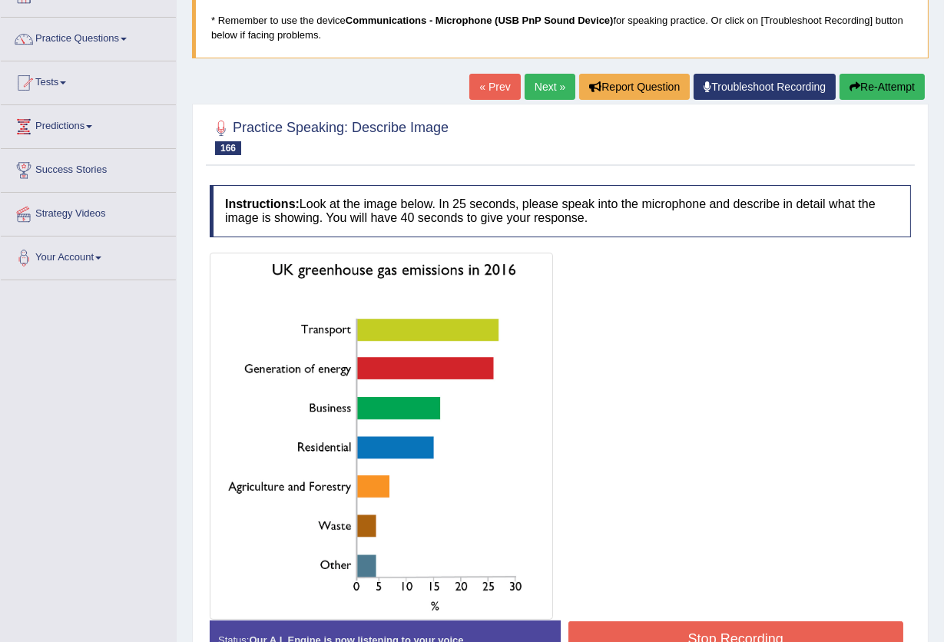
scroll to position [204, 0]
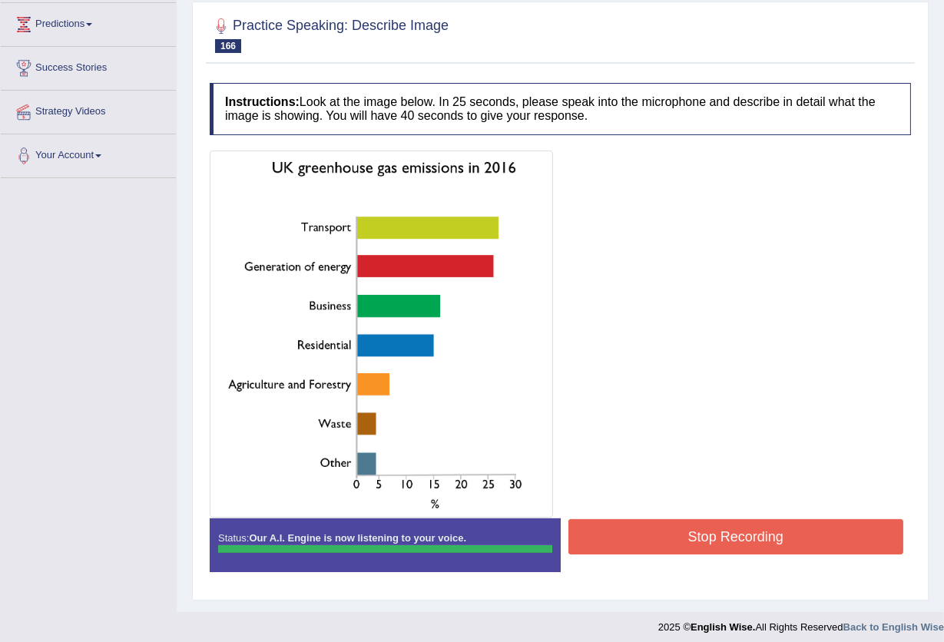
click at [727, 438] on body "Toggle navigation Home Practice Questions Speaking Practice Read Aloud Repeat S…" at bounding box center [472, 117] width 944 height 642
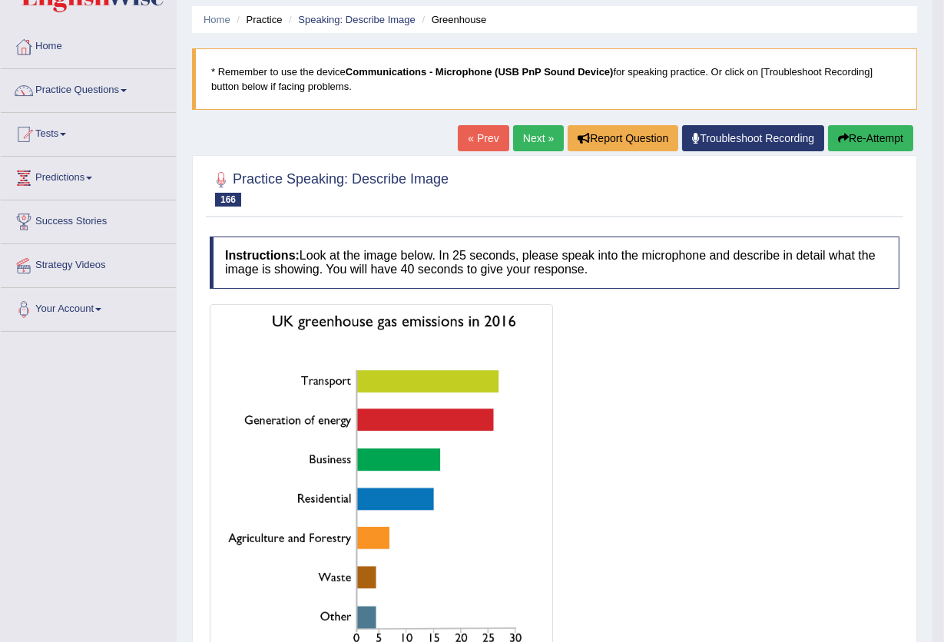
scroll to position [0, 0]
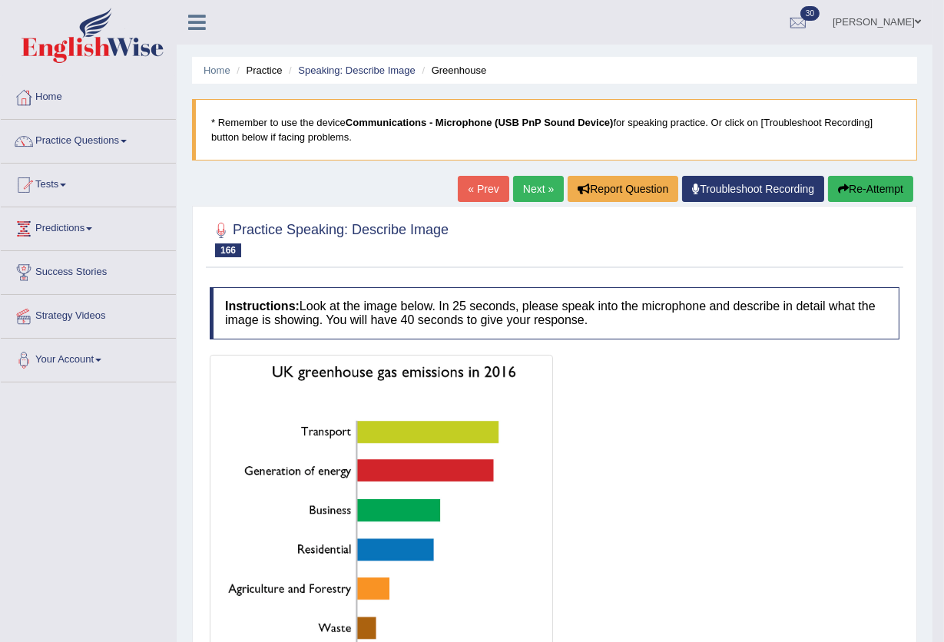
click at [541, 181] on link "Next »" at bounding box center [538, 189] width 51 height 26
